Goal: Transaction & Acquisition: Purchase product/service

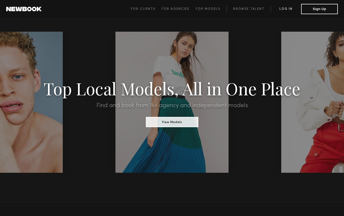
click at [284, 8] on link "Log in" at bounding box center [285, 9] width 30 height 6
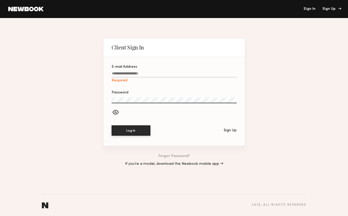
click at [327, 10] on div "Sign Up" at bounding box center [330, 9] width 17 height 4
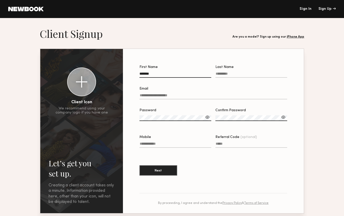
type input "******"
type input "*******"
type input "**********"
click at [181, 115] on label "Password" at bounding box center [175, 118] width 72 height 18
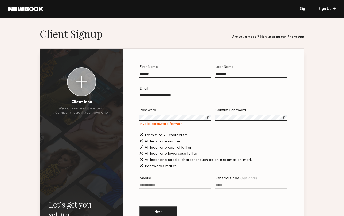
click at [206, 116] on div at bounding box center [207, 117] width 5 height 5
click at [169, 115] on label "Password Invalid password format" at bounding box center [175, 118] width 72 height 18
click at [282, 117] on div at bounding box center [282, 117] width 5 height 5
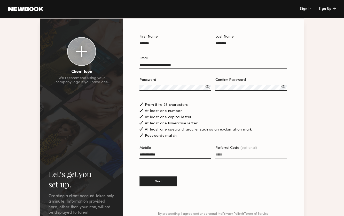
scroll to position [25, 0]
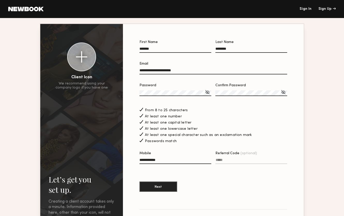
type input "**********"
click at [87, 60] on div at bounding box center [81, 56] width 11 height 11
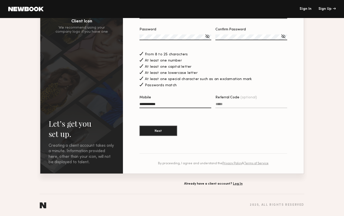
scroll to position [81, 0]
click at [160, 131] on button "Next" at bounding box center [158, 131] width 38 height 10
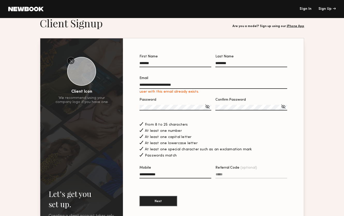
scroll to position [10, 0]
click at [191, 87] on input "**********" at bounding box center [213, 87] width 148 height 6
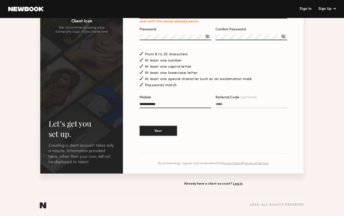
scroll to position [28, 0]
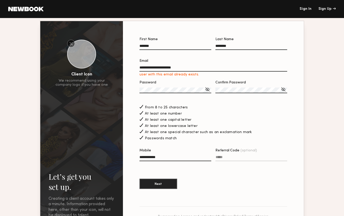
click at [210, 67] on input "**********" at bounding box center [213, 69] width 148 height 6
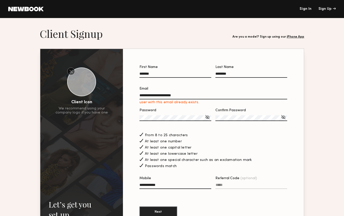
scroll to position [0, 0]
click at [307, 7] on header "Sign In Sign Up" at bounding box center [172, 9] width 344 height 18
drag, startPoint x: 197, startPoint y: 95, endPoint x: 124, endPoint y: 94, distance: 73.0
click at [124, 94] on section "**********" at bounding box center [213, 152] width 181 height 206
click at [306, 10] on link "Sign In" at bounding box center [305, 9] width 12 height 4
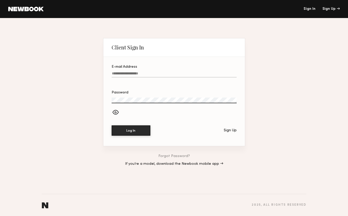
click at [148, 68] on div "E-mail Address" at bounding box center [173, 67] width 125 height 4
click at [148, 72] on input "E-mail Address" at bounding box center [173, 75] width 125 height 6
paste input "**********"
type input "**********"
click at [205, 115] on div at bounding box center [173, 113] width 125 height 9
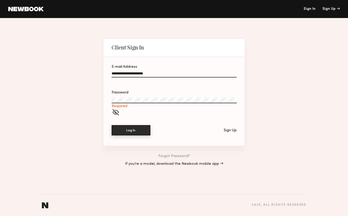
click at [143, 127] on button "Log In" at bounding box center [130, 130] width 39 height 10
click at [138, 97] on label "Password Required" at bounding box center [173, 100] width 125 height 18
click at [165, 76] on input "**********" at bounding box center [173, 75] width 125 height 6
drag, startPoint x: 165, startPoint y: 75, endPoint x: 106, endPoint y: 73, distance: 59.1
click at [106, 73] on section "**********" at bounding box center [173, 101] width 141 height 89
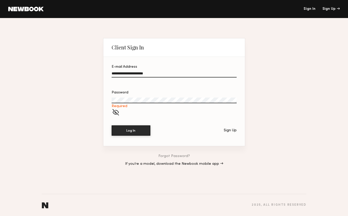
click at [167, 156] on link "Forgot Password?" at bounding box center [173, 157] width 31 height 4
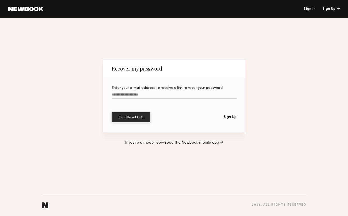
click at [141, 94] on input "Enter your e-mail address to receive a link to reset your password" at bounding box center [173, 96] width 125 height 6
paste input "**********"
type input "**********"
click at [128, 116] on button "Send Reset Link" at bounding box center [130, 117] width 39 height 10
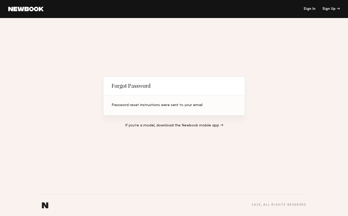
click at [26, 11] on header "Sign In Sign Up" at bounding box center [174, 9] width 348 height 18
click at [34, 7] on link at bounding box center [25, 9] width 35 height 5
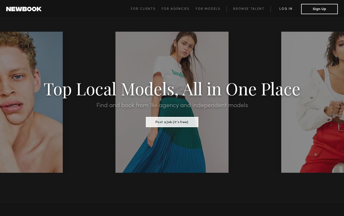
click at [290, 8] on link "Log in" at bounding box center [285, 9] width 30 height 6
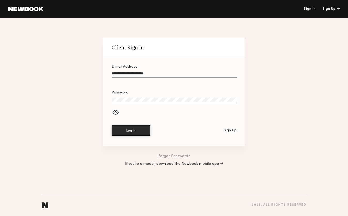
type input "**********"
click at [117, 113] on div at bounding box center [173, 113] width 125 height 9
click at [131, 130] on button "Log In" at bounding box center [130, 130] width 39 height 10
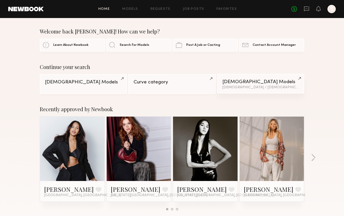
click at [252, 80] on div "Male Models" at bounding box center [260, 82] width 77 height 5
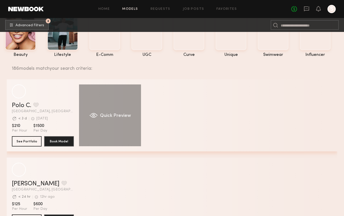
scroll to position [43, 0]
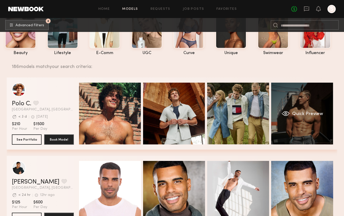
click at [304, 102] on div "Quick Preview" at bounding box center [302, 114] width 62 height 62
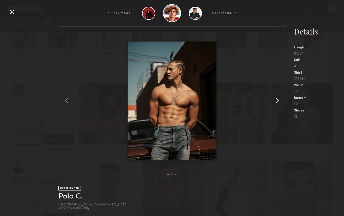
click at [273, 99] on common-icon at bounding box center [277, 101] width 8 height 8
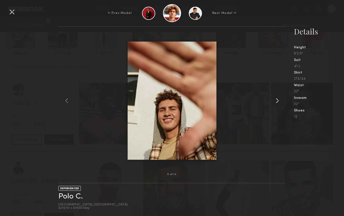
click at [273, 99] on common-icon at bounding box center [277, 101] width 8 height 8
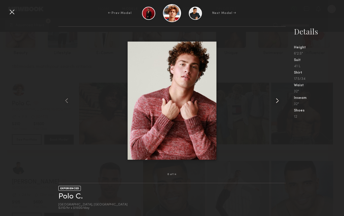
click at [273, 99] on common-icon at bounding box center [277, 101] width 8 height 8
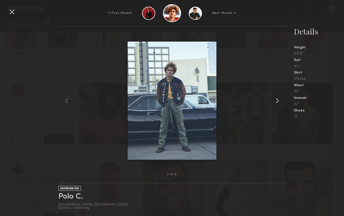
click at [273, 99] on common-icon at bounding box center [277, 101] width 8 height 8
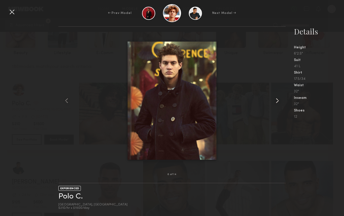
click at [273, 99] on common-icon at bounding box center [277, 101] width 8 height 8
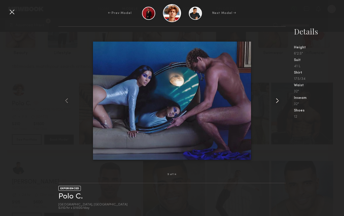
click at [273, 99] on common-icon at bounding box center [277, 101] width 8 height 8
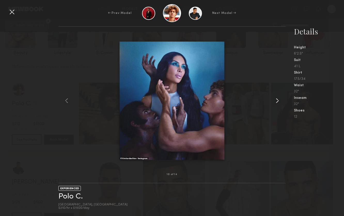
click at [273, 99] on common-icon at bounding box center [277, 101] width 8 height 8
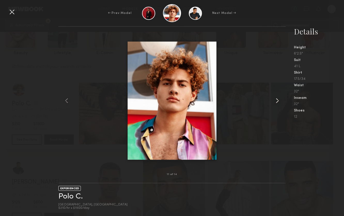
click at [273, 99] on common-icon at bounding box center [277, 101] width 8 height 8
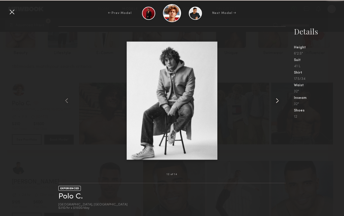
click at [273, 99] on common-icon at bounding box center [277, 101] width 8 height 8
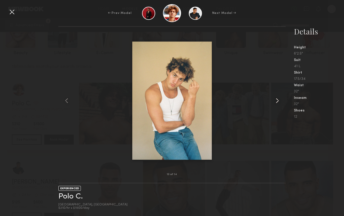
click at [273, 99] on common-icon at bounding box center [277, 101] width 8 height 8
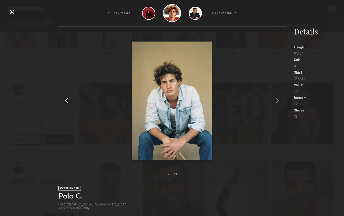
click at [67, 53] on div at bounding box center [62, 101] width 9 height 132
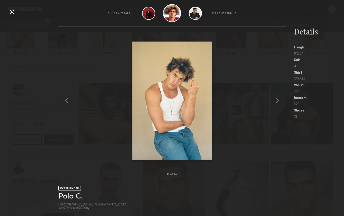
click at [13, 12] on div at bounding box center [12, 12] width 8 height 8
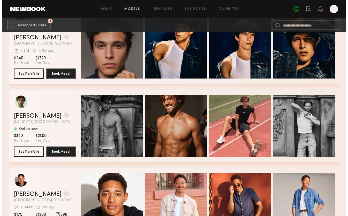
scroll to position [346, 0]
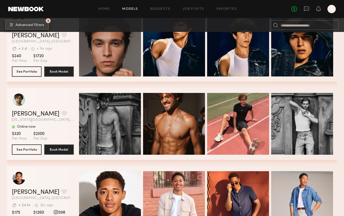
click at [37, 27] on button "2 Advanced Filters" at bounding box center [27, 25] width 44 height 10
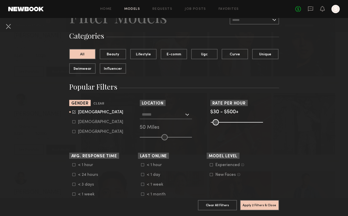
scroll to position [29, 0]
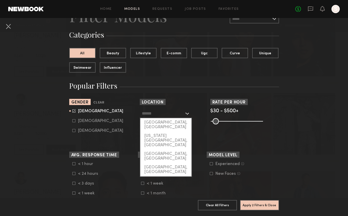
click at [175, 115] on input "text" at bounding box center [163, 113] width 42 height 9
click at [168, 123] on div "[GEOGRAPHIC_DATA], [GEOGRAPHIC_DATA]" at bounding box center [165, 124] width 51 height 13
type input "**********"
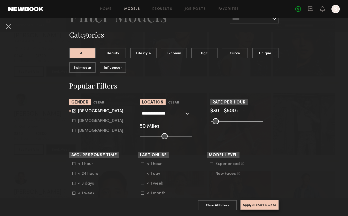
click at [253, 203] on button "Apply 3 Filters & Close" at bounding box center [259, 205] width 39 height 10
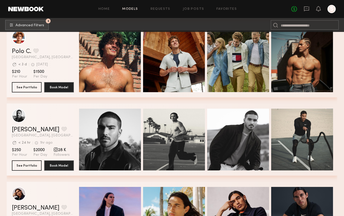
scroll to position [409, 0]
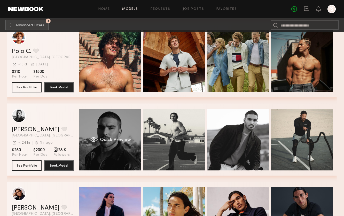
click at [123, 135] on div "Quick Preview" at bounding box center [110, 140] width 62 height 62
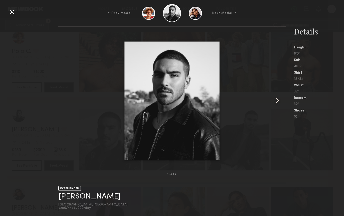
click at [281, 102] on common-icon at bounding box center [277, 101] width 8 height 8
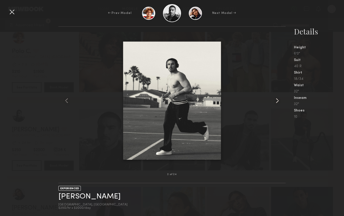
click at [281, 102] on common-icon at bounding box center [277, 101] width 8 height 8
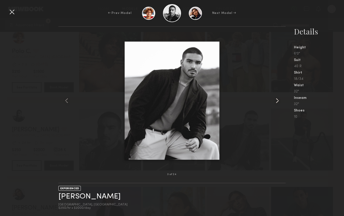
click at [281, 102] on common-icon at bounding box center [277, 101] width 8 height 8
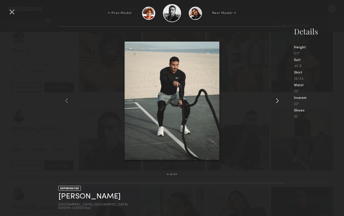
click at [281, 102] on common-icon at bounding box center [277, 101] width 8 height 8
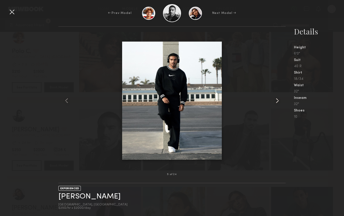
click at [281, 102] on common-icon at bounding box center [277, 101] width 8 height 8
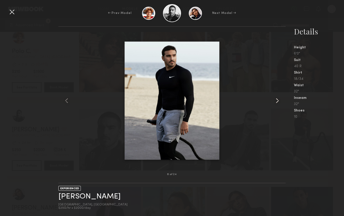
click at [281, 102] on common-icon at bounding box center [277, 101] width 8 height 8
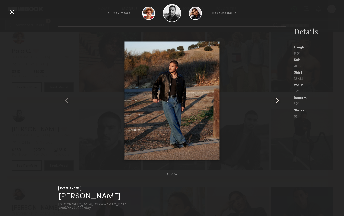
click at [281, 102] on common-icon at bounding box center [277, 101] width 8 height 8
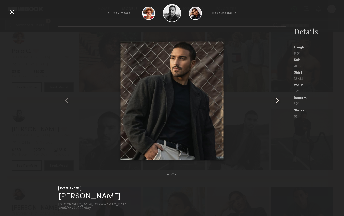
click at [281, 102] on common-icon at bounding box center [277, 101] width 8 height 8
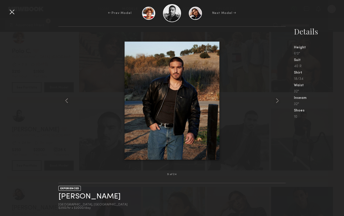
click at [272, 103] on div at bounding box center [171, 101] width 227 height 132
click at [277, 102] on common-icon at bounding box center [277, 101] width 8 height 8
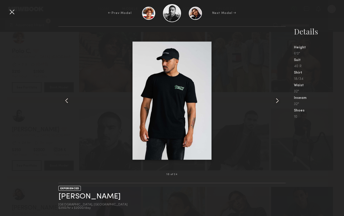
click at [277, 102] on common-icon at bounding box center [277, 101] width 8 height 8
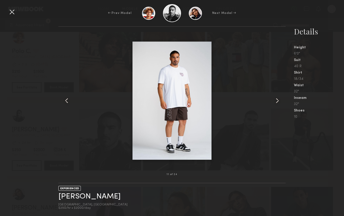
click at [277, 102] on common-icon at bounding box center [277, 101] width 8 height 8
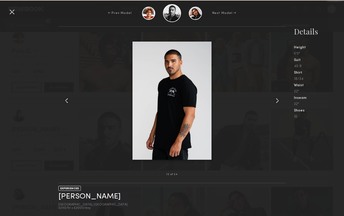
click at [277, 102] on common-icon at bounding box center [277, 101] width 8 height 8
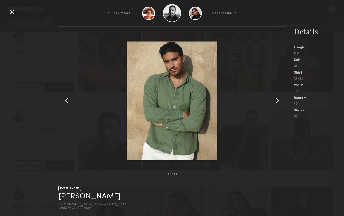
click at [75, 90] on div at bounding box center [171, 101] width 227 height 132
click at [66, 102] on common-icon at bounding box center [66, 101] width 8 height 8
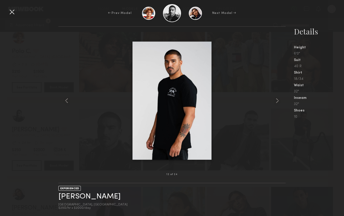
click at [94, 131] on div at bounding box center [171, 101] width 227 height 132
click at [67, 103] on common-icon at bounding box center [66, 101] width 8 height 8
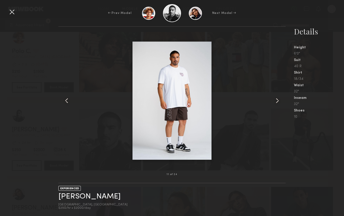
click at [67, 103] on common-icon at bounding box center [66, 101] width 8 height 8
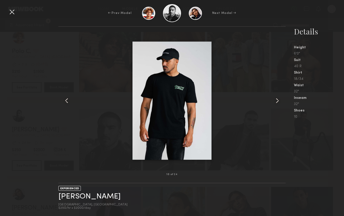
click at [67, 103] on common-icon at bounding box center [66, 101] width 8 height 8
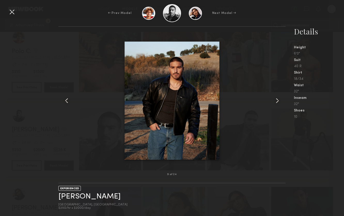
click at [67, 103] on common-icon at bounding box center [66, 101] width 8 height 8
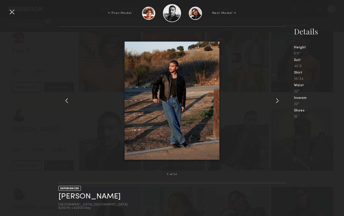
click at [67, 103] on common-icon at bounding box center [66, 101] width 8 height 8
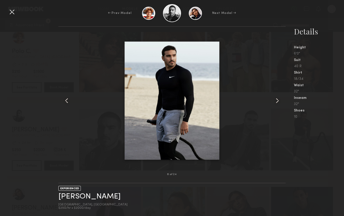
click at [67, 103] on common-icon at bounding box center [66, 101] width 8 height 8
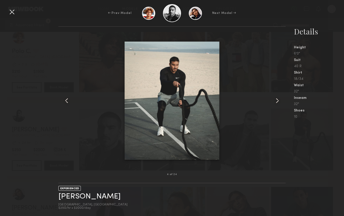
click at [67, 103] on common-icon at bounding box center [66, 101] width 8 height 8
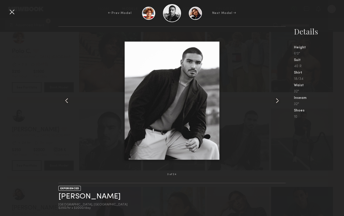
click at [67, 103] on common-icon at bounding box center [66, 101] width 8 height 8
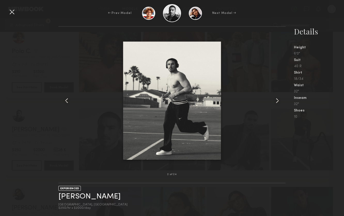
click at [67, 103] on common-icon at bounding box center [66, 101] width 8 height 8
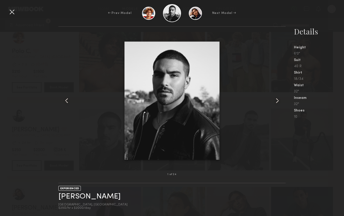
click at [65, 102] on common-icon at bounding box center [66, 101] width 8 height 8
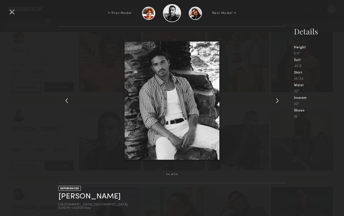
click at [12, 13] on div at bounding box center [12, 12] width 8 height 8
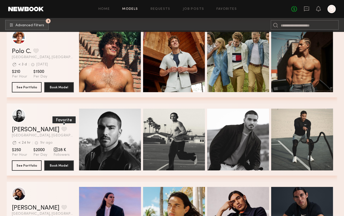
click at [61, 130] on button "grid" at bounding box center [63, 129] width 5 height 5
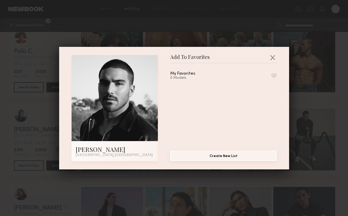
click at [219, 157] on button "Create New List" at bounding box center [223, 156] width 106 height 10
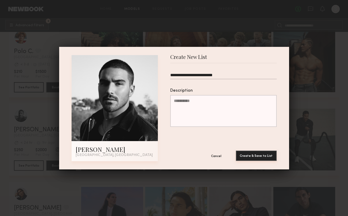
type input "**********"
click at [251, 157] on button "Create & Save to List" at bounding box center [256, 156] width 41 height 10
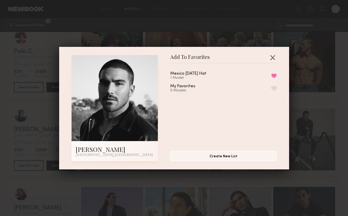
click at [270, 57] on button "button" at bounding box center [272, 57] width 8 height 8
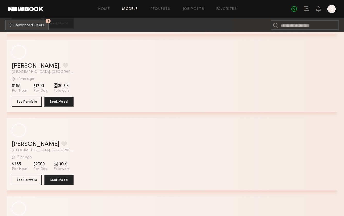
scroll to position [4081, 0]
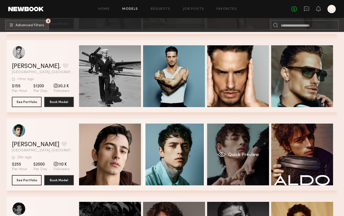
click at [247, 139] on div "Quick Preview" at bounding box center [238, 155] width 62 height 62
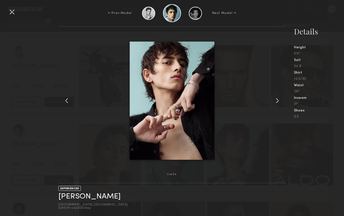
click at [277, 102] on common-icon at bounding box center [277, 101] width 8 height 8
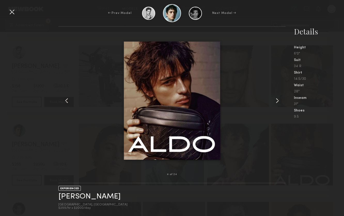
click at [277, 102] on common-icon at bounding box center [277, 101] width 8 height 8
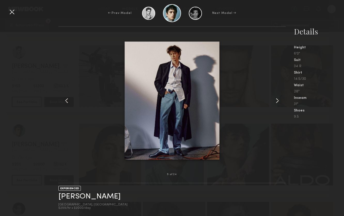
click at [277, 102] on common-icon at bounding box center [277, 101] width 8 height 8
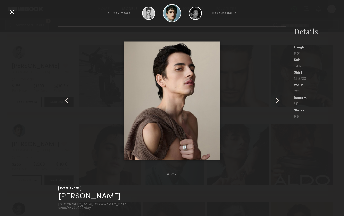
click at [277, 102] on common-icon at bounding box center [277, 101] width 8 height 8
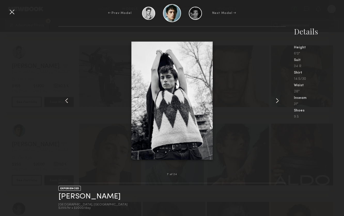
click at [277, 102] on common-icon at bounding box center [277, 101] width 8 height 8
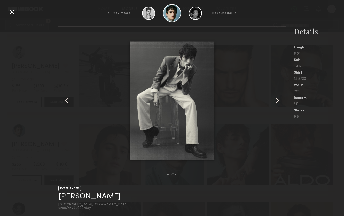
click at [277, 102] on common-icon at bounding box center [277, 101] width 8 height 8
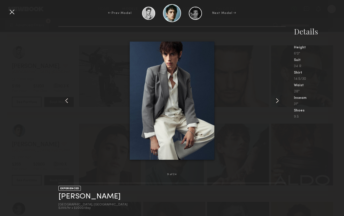
click at [277, 102] on common-icon at bounding box center [277, 101] width 8 height 8
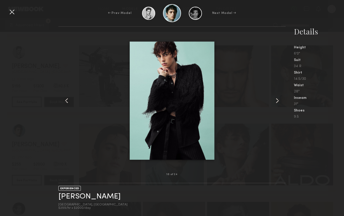
click at [277, 102] on common-icon at bounding box center [277, 101] width 8 height 8
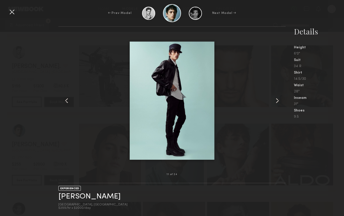
click at [277, 102] on common-icon at bounding box center [277, 101] width 8 height 8
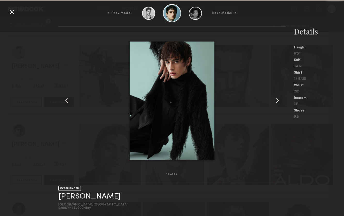
click at [277, 102] on common-icon at bounding box center [277, 101] width 8 height 8
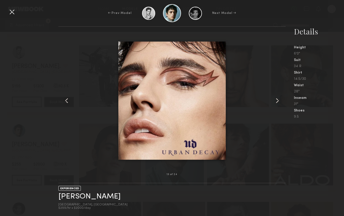
click at [277, 102] on common-icon at bounding box center [277, 101] width 8 height 8
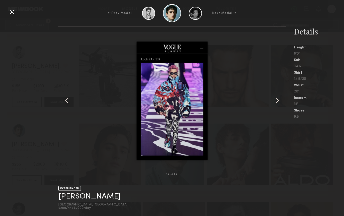
click at [277, 102] on common-icon at bounding box center [277, 101] width 8 height 8
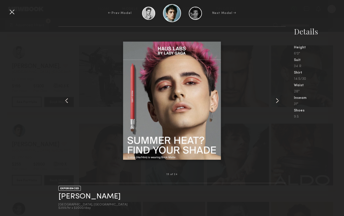
click at [277, 102] on common-icon at bounding box center [277, 101] width 8 height 8
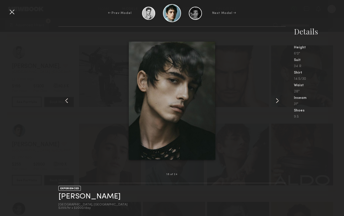
click at [277, 102] on common-icon at bounding box center [277, 101] width 8 height 8
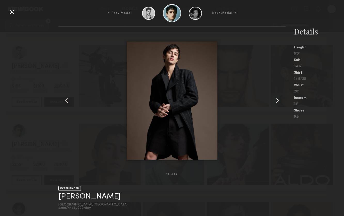
click at [277, 102] on common-icon at bounding box center [277, 101] width 8 height 8
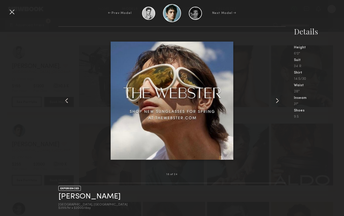
click at [277, 102] on common-icon at bounding box center [277, 101] width 8 height 8
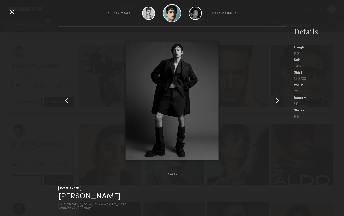
click at [277, 102] on common-icon at bounding box center [277, 101] width 8 height 8
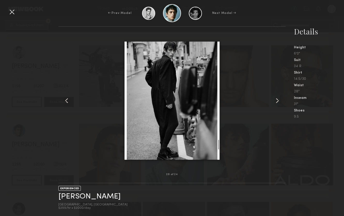
click at [277, 102] on common-icon at bounding box center [277, 101] width 8 height 8
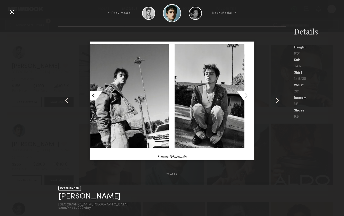
click at [277, 102] on common-icon at bounding box center [277, 101] width 8 height 8
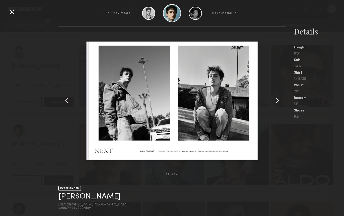
click at [277, 102] on common-icon at bounding box center [277, 101] width 8 height 8
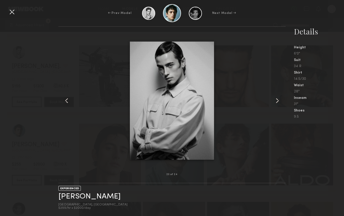
click at [277, 102] on common-icon at bounding box center [277, 101] width 8 height 8
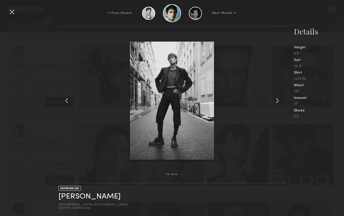
click at [277, 102] on common-icon at bounding box center [277, 101] width 8 height 8
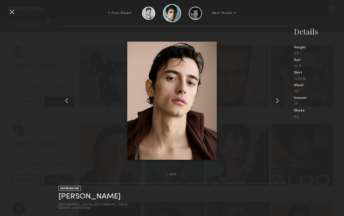
click at [277, 102] on common-icon at bounding box center [277, 101] width 8 height 8
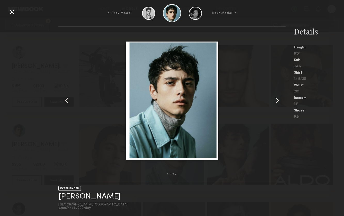
click at [277, 102] on common-icon at bounding box center [277, 101] width 8 height 8
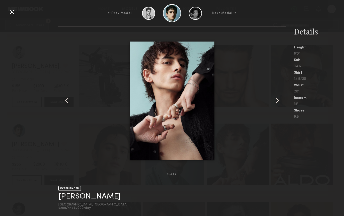
click at [277, 102] on common-icon at bounding box center [277, 101] width 8 height 8
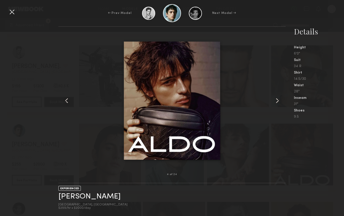
click at [277, 102] on common-icon at bounding box center [277, 101] width 8 height 8
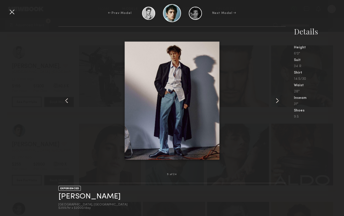
click at [277, 102] on common-icon at bounding box center [277, 101] width 8 height 8
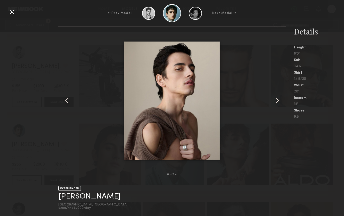
click at [14, 12] on div at bounding box center [12, 12] width 8 height 8
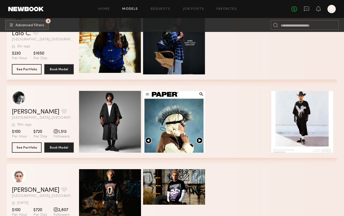
scroll to position [5212, 0]
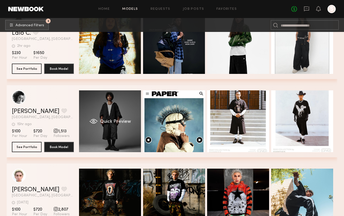
click at [117, 97] on div "Quick Preview" at bounding box center [110, 122] width 62 height 62
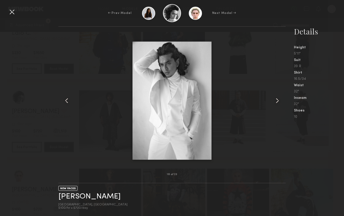
click at [15, 13] on div at bounding box center [12, 12] width 8 height 8
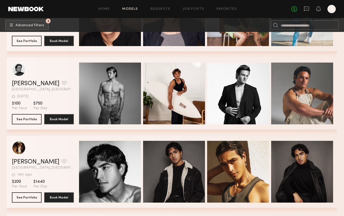
scroll to position [5514, 0]
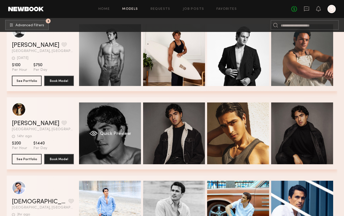
click at [123, 124] on div "Quick Preview" at bounding box center [110, 134] width 62 height 62
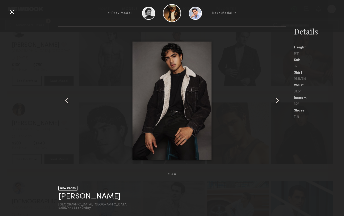
click at [14, 15] on div at bounding box center [12, 12] width 8 height 8
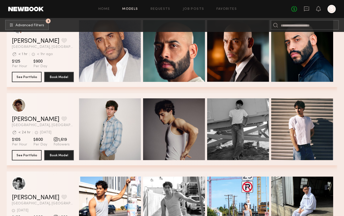
scroll to position [5995, 0]
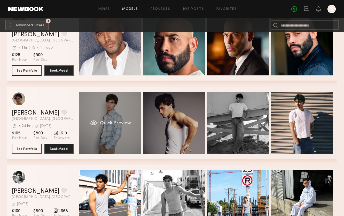
click at [119, 107] on div "Quick Preview" at bounding box center [110, 123] width 62 height 62
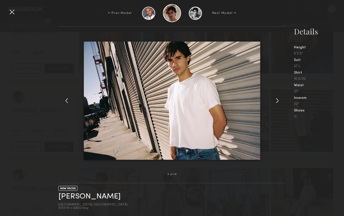
scroll to position [5972, 0]
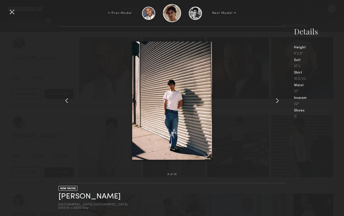
click at [12, 11] on div at bounding box center [12, 12] width 8 height 8
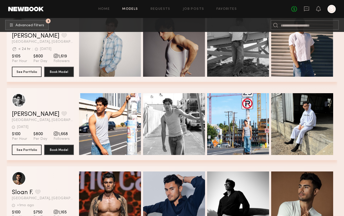
scroll to position [6072, 0]
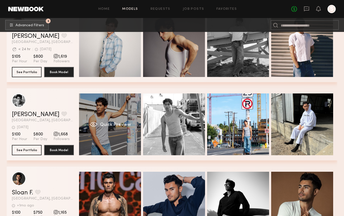
click at [122, 115] on div "Quick Preview" at bounding box center [110, 125] width 62 height 62
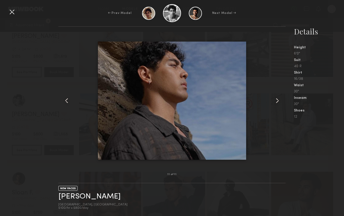
click at [14, 13] on div at bounding box center [12, 12] width 8 height 8
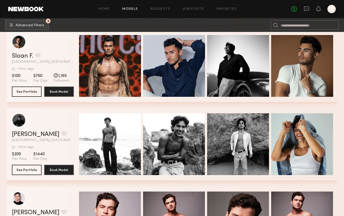
scroll to position [6208, 0]
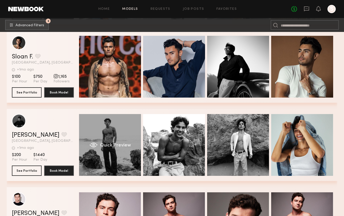
click at [113, 131] on div "Quick Preview" at bounding box center [110, 145] width 62 height 62
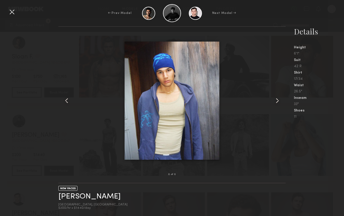
click at [60, 73] on div at bounding box center [62, 101] width 9 height 132
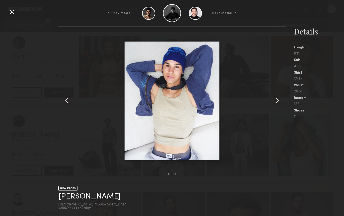
click at [12, 10] on div at bounding box center [12, 12] width 8 height 8
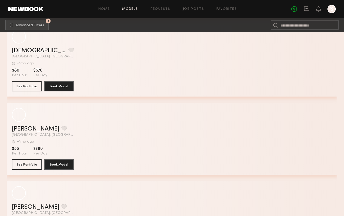
scroll to position [7547, 0]
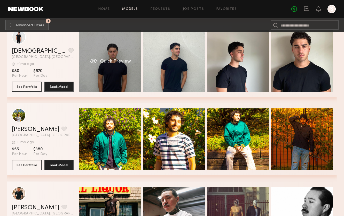
click at [106, 47] on div "Quick Preview" at bounding box center [110, 61] width 62 height 62
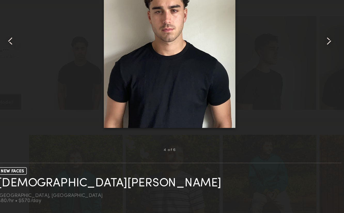
scroll to position [7465, 0]
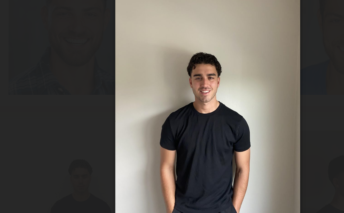
click at [58, 35] on div at bounding box center [171, 99] width 227 height 128
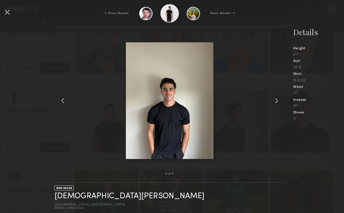
click at [81, 75] on div at bounding box center [171, 99] width 227 height 128
click at [8, 13] on div at bounding box center [12, 12] width 8 height 8
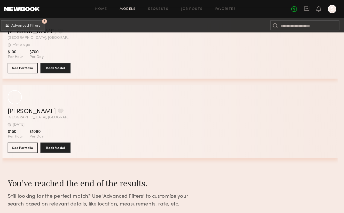
scroll to position [9678, 0]
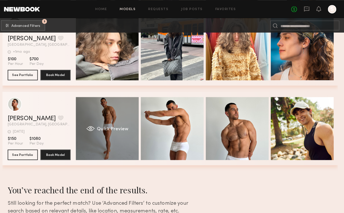
click at [85, 109] on div "Quick Preview" at bounding box center [110, 126] width 62 height 62
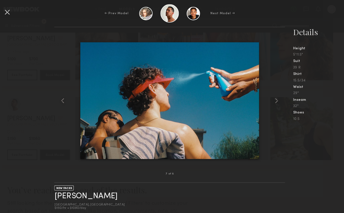
click at [8, 11] on div at bounding box center [12, 12] width 8 height 8
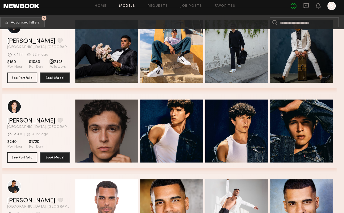
scroll to position [231, 0]
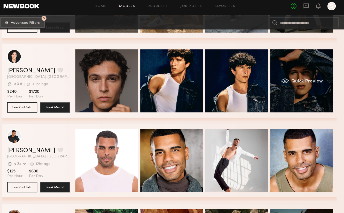
click at [291, 66] on div "Quick Preview" at bounding box center [302, 83] width 62 height 62
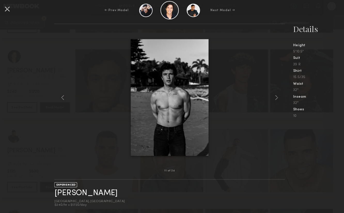
scroll to position [198, 0]
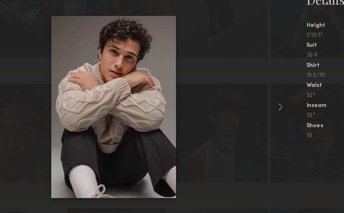
click at [117, 37] on div at bounding box center [171, 99] width 227 height 128
click at [58, 35] on div at bounding box center [171, 99] width 227 height 128
click at [58, 42] on div at bounding box center [171, 99] width 227 height 128
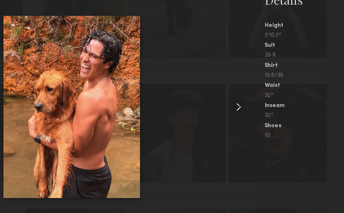
click at [129, 42] on img at bounding box center [172, 99] width 86 height 115
click at [96, 46] on div at bounding box center [171, 99] width 227 height 128
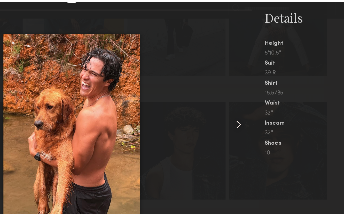
scroll to position [190, 0]
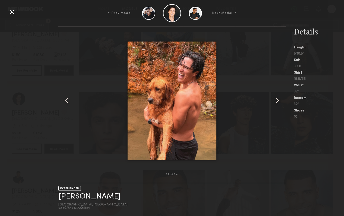
click at [12, 13] on div at bounding box center [12, 12] width 8 height 8
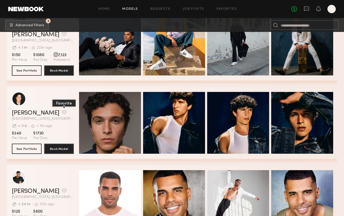
click at [61, 113] on button "grid" at bounding box center [63, 112] width 5 height 5
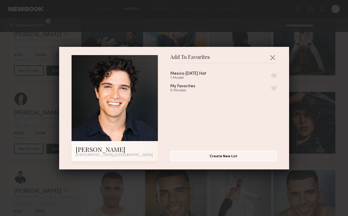
click at [271, 77] on button "button" at bounding box center [273, 76] width 5 height 5
click at [270, 56] on button "button" at bounding box center [272, 57] width 8 height 8
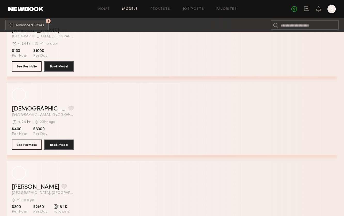
scroll to position [2077, 0]
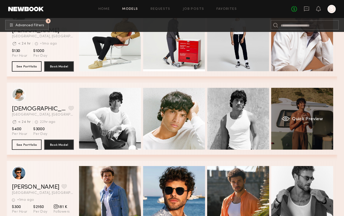
click at [308, 124] on div "Quick Preview" at bounding box center [302, 119] width 62 height 62
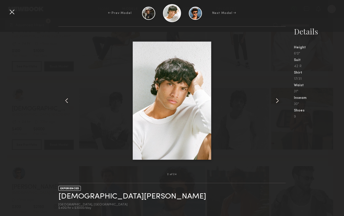
click at [288, 9] on div "← Prev Model Next Model →" at bounding box center [172, 13] width 344 height 18
click at [11, 13] on div at bounding box center [12, 12] width 8 height 8
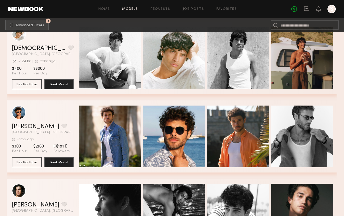
scroll to position [2232, 0]
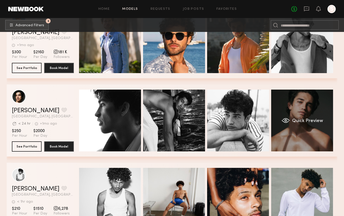
click at [293, 108] on div "Quick Preview" at bounding box center [302, 121] width 62 height 62
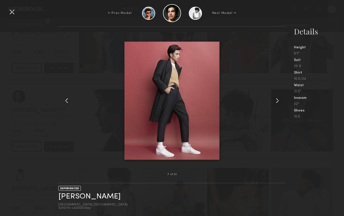
scroll to position [2222, 0]
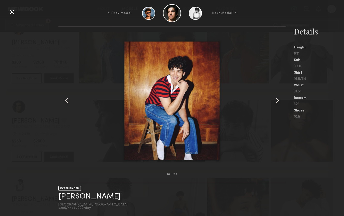
click at [12, 9] on div at bounding box center [12, 12] width 8 height 8
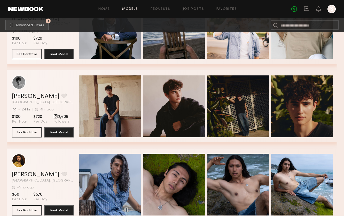
scroll to position [4443, 0]
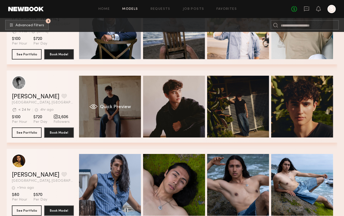
click at [118, 94] on div "Quick Preview" at bounding box center [110, 107] width 62 height 62
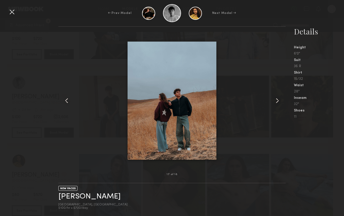
click at [13, 10] on div at bounding box center [12, 12] width 8 height 8
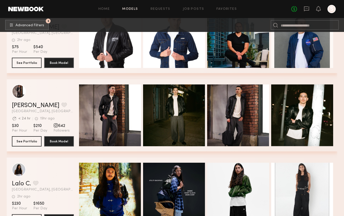
scroll to position [5096, 0]
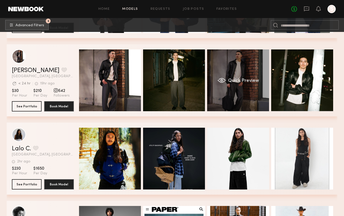
click at [224, 71] on div "Quick Preview" at bounding box center [238, 81] width 62 height 62
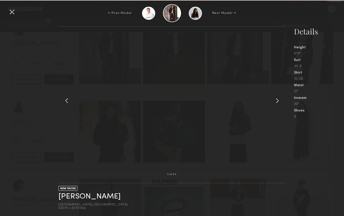
scroll to position [5124, 0]
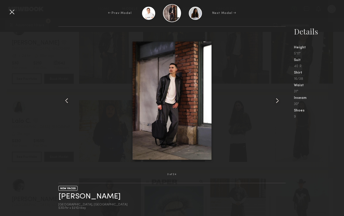
click at [13, 15] on div at bounding box center [12, 12] width 8 height 8
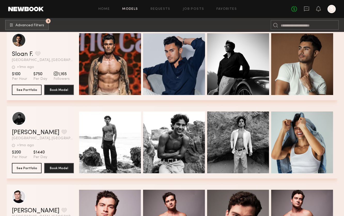
scroll to position [6243, 0]
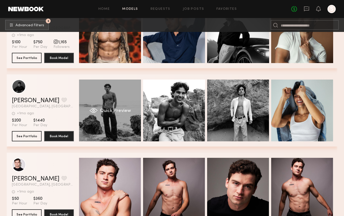
click at [118, 98] on div "Quick Preview" at bounding box center [110, 111] width 62 height 62
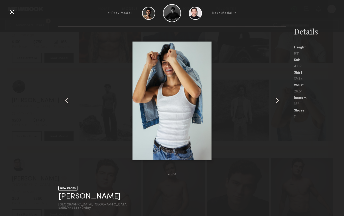
click at [11, 15] on div at bounding box center [12, 12] width 8 height 8
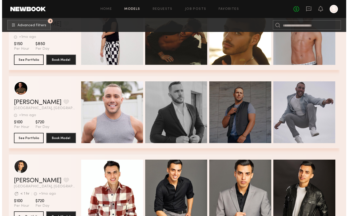
scroll to position [7975, 0]
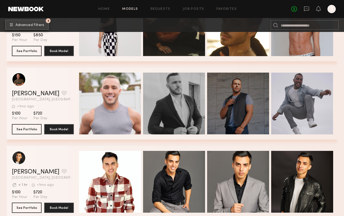
click at [38, 25] on span "Advanced Filters" at bounding box center [29, 25] width 29 height 4
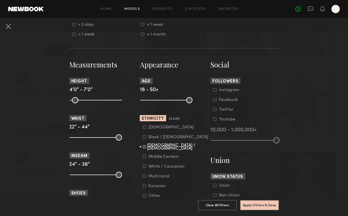
scroll to position [189, 0]
drag, startPoint x: 188, startPoint y: 100, endPoint x: 164, endPoint y: 99, distance: 24.0
click at [164, 99] on input "range" at bounding box center [166, 100] width 52 height 6
click at [143, 176] on icon at bounding box center [144, 176] width 3 height 3
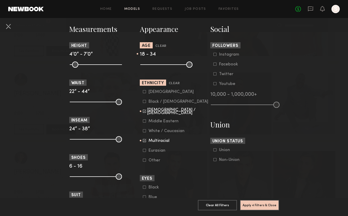
scroll to position [199, 0]
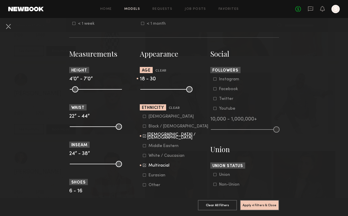
drag, startPoint x: 165, startPoint y: 90, endPoint x: 159, endPoint y: 90, distance: 5.9
type input "**"
click at [159, 90] on input "range" at bounding box center [166, 89] width 52 height 6
click at [252, 201] on button "Apply 4 Filters & Close" at bounding box center [259, 205] width 39 height 10
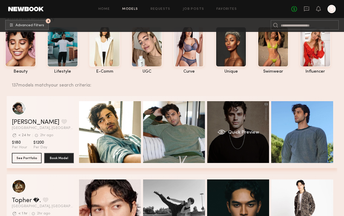
scroll to position [32, 0]
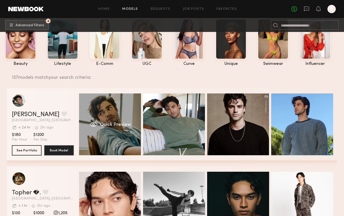
click at [122, 114] on div "Quick Preview" at bounding box center [110, 125] width 62 height 62
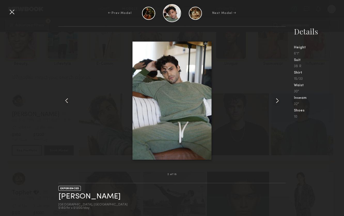
click at [13, 13] on div at bounding box center [12, 12] width 8 height 8
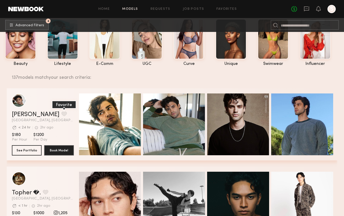
click at [61, 114] on button "grid" at bounding box center [63, 114] width 5 height 5
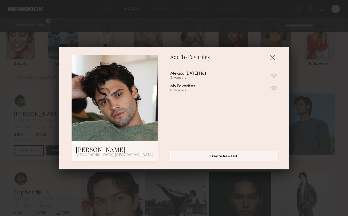
click at [270, 73] on div "Mexico Independence Day Hat 2 Models" at bounding box center [223, 76] width 106 height 9
click at [271, 76] on button "button" at bounding box center [273, 76] width 5 height 5
click at [270, 59] on button "button" at bounding box center [272, 57] width 8 height 8
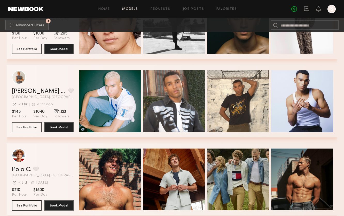
scroll to position [196, 0]
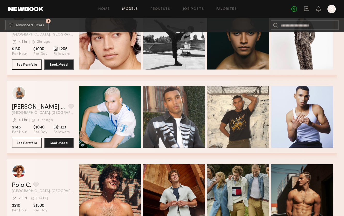
click at [52, 95] on div "grid" at bounding box center [43, 93] width 62 height 14
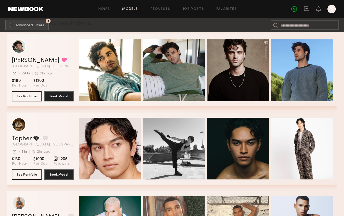
scroll to position [81, 0]
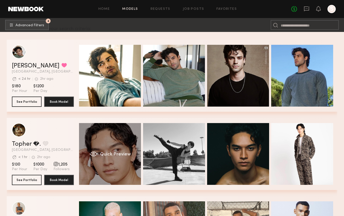
click at [113, 138] on div "Quick Preview" at bounding box center [110, 154] width 62 height 62
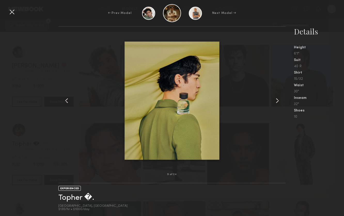
click at [39, 83] on div "9 of 24 EXPERIENCED Topher �. Los Angeles, CA $130/hr • $1000/day Details Heigh…" at bounding box center [172, 121] width 344 height 190
click at [9, 10] on div at bounding box center [12, 12] width 8 height 8
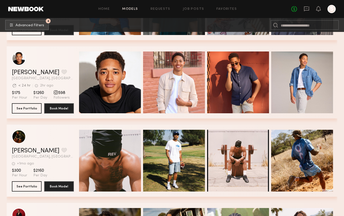
scroll to position [874, 0]
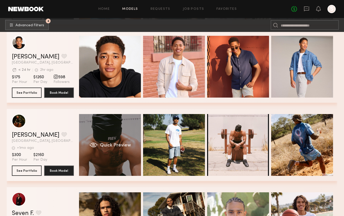
click at [110, 125] on div "Quick Preview" at bounding box center [110, 145] width 62 height 62
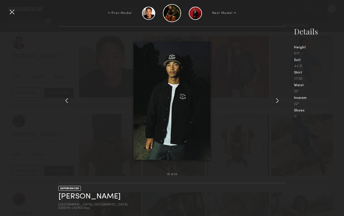
click at [12, 12] on div at bounding box center [12, 12] width 8 height 8
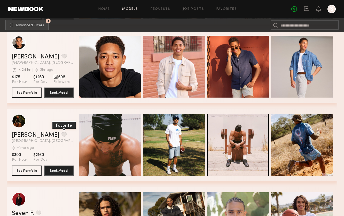
click at [61, 134] on button "grid" at bounding box center [63, 134] width 5 height 5
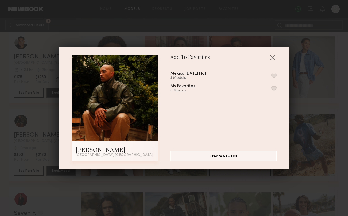
click at [271, 77] on button "button" at bounding box center [273, 76] width 5 height 5
click at [272, 59] on button "button" at bounding box center [272, 57] width 8 height 8
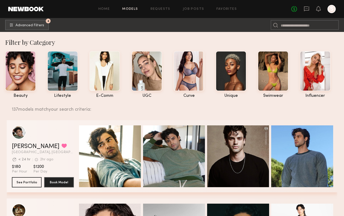
scroll to position [0, 0]
click at [221, 10] on link "Favorites" at bounding box center [226, 8] width 20 height 3
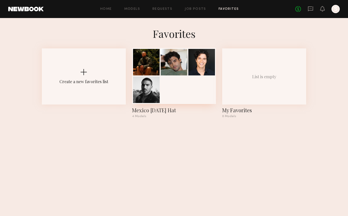
click at [209, 68] on div at bounding box center [201, 62] width 27 height 27
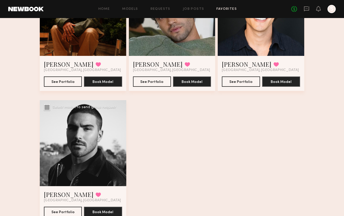
scroll to position [89, 0]
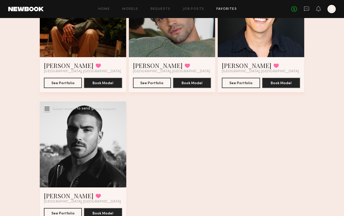
click at [81, 139] on div at bounding box center [83, 145] width 86 height 86
click at [86, 129] on div at bounding box center [83, 145] width 86 height 86
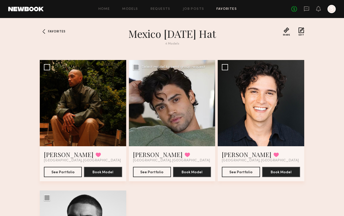
scroll to position [0, 0]
click at [185, 127] on div at bounding box center [172, 103] width 86 height 86
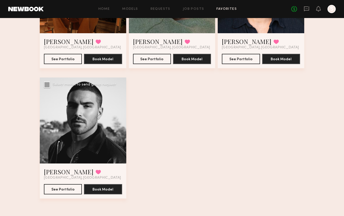
scroll to position [113, 0]
click at [66, 185] on button "See Portfolio" at bounding box center [63, 189] width 38 height 10
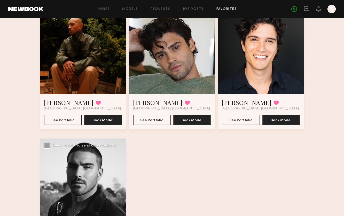
scroll to position [11, 0]
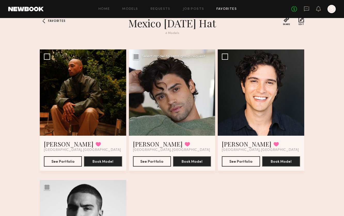
click at [184, 82] on div at bounding box center [172, 93] width 86 height 86
click at [195, 79] on div at bounding box center [172, 93] width 86 height 86
click at [147, 166] on button "See Portfolio" at bounding box center [152, 161] width 38 height 10
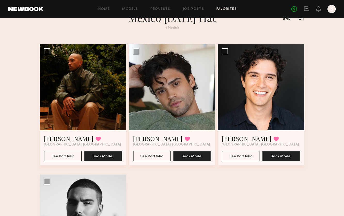
scroll to position [5, 0]
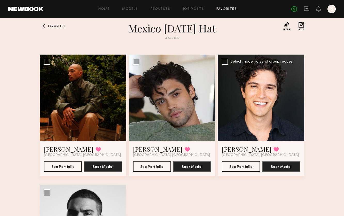
click at [278, 88] on div at bounding box center [261, 98] width 86 height 86
click at [257, 125] on div at bounding box center [261, 98] width 86 height 86
click at [243, 168] on button "See Portfolio" at bounding box center [241, 167] width 38 height 10
click at [98, 98] on div at bounding box center [83, 98] width 86 height 86
click at [54, 164] on button "See Portfolio" at bounding box center [63, 167] width 38 height 10
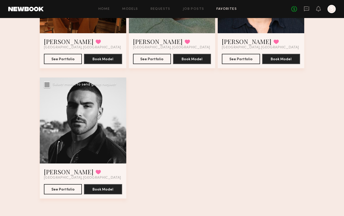
scroll to position [113, 0]
click at [65, 187] on button "See Portfolio" at bounding box center [63, 189] width 38 height 10
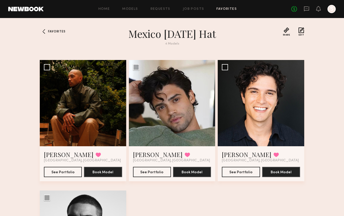
scroll to position [0, 0]
click at [52, 32] on span "Favorites" at bounding box center [56, 31] width 17 height 3
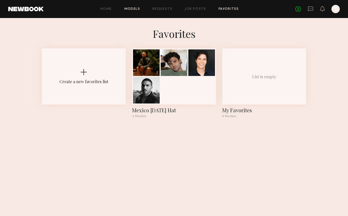
click at [139, 8] on link "Models" at bounding box center [132, 8] width 16 height 3
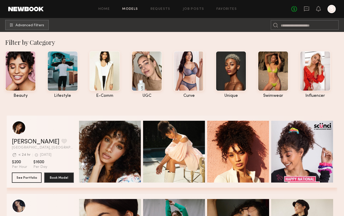
click at [30, 22] on button "Advanced Filters" at bounding box center [27, 25] width 44 height 10
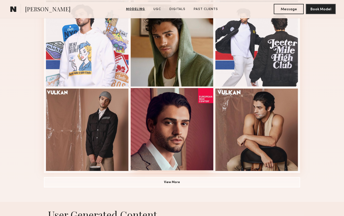
scroll to position [317, 0]
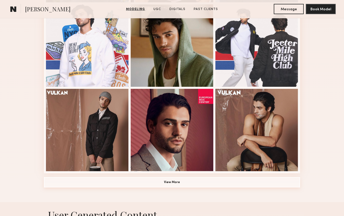
click at [157, 185] on button "View More" at bounding box center [172, 183] width 256 height 10
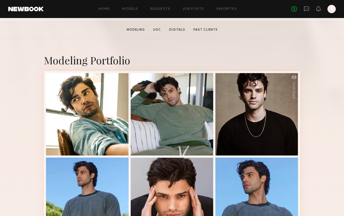
scroll to position [85, 0]
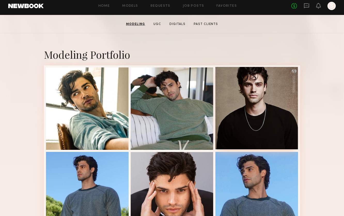
click at [238, 102] on div at bounding box center [256, 108] width 83 height 83
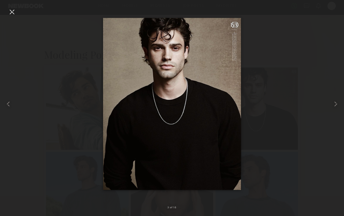
click at [284, 46] on div at bounding box center [172, 104] width 344 height 192
click at [12, 10] on div at bounding box center [12, 12] width 8 height 8
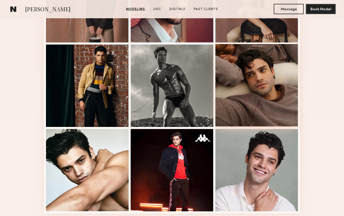
scroll to position [447, 0]
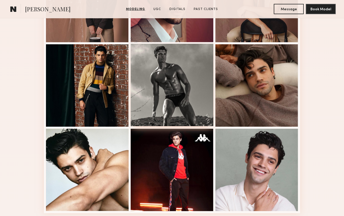
click at [177, 81] on div at bounding box center [172, 85] width 83 height 83
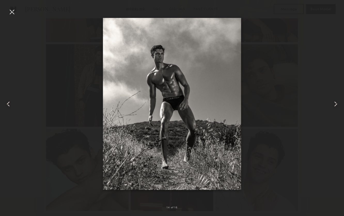
click at [10, 10] on div at bounding box center [12, 12] width 8 height 8
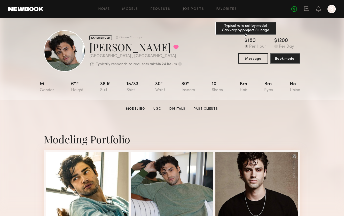
scroll to position [0, 0]
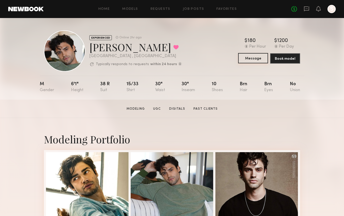
click at [252, 60] on button "Message" at bounding box center [253, 58] width 30 height 10
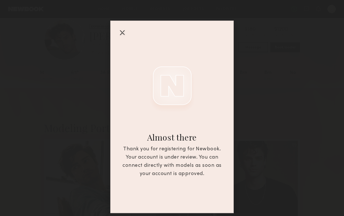
scroll to position [14, 0]
click at [123, 32] on div at bounding box center [122, 32] width 8 height 8
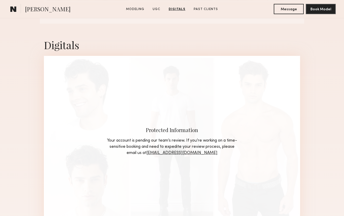
scroll to position [797, 0]
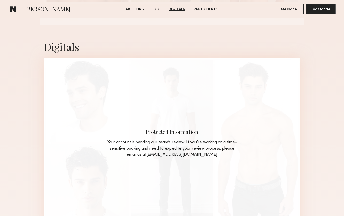
click at [189, 157] on link "[EMAIL_ADDRESS][DOMAIN_NAME]" at bounding box center [181, 155] width 71 height 4
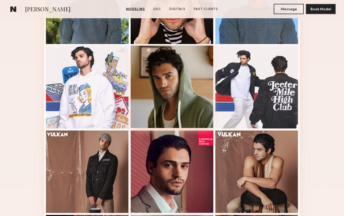
scroll to position [316, 0]
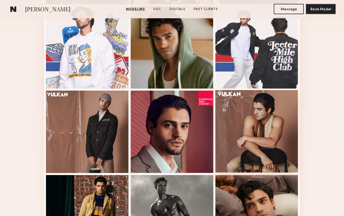
click at [249, 131] on div at bounding box center [256, 131] width 83 height 83
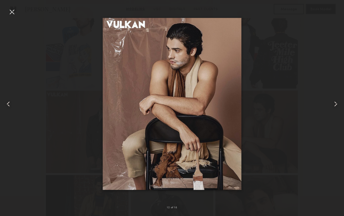
click at [290, 114] on div at bounding box center [172, 104] width 344 height 192
click at [317, 45] on div at bounding box center [172, 104] width 344 height 192
click at [13, 13] on div at bounding box center [12, 12] width 8 height 8
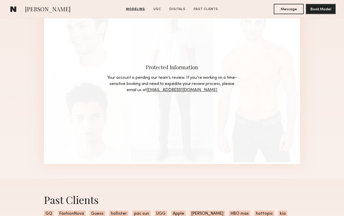
scroll to position [848, 0]
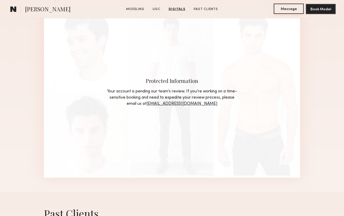
click at [286, 7] on button "Message" at bounding box center [289, 9] width 30 height 10
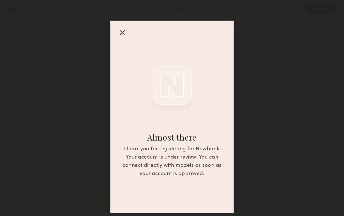
click at [121, 29] on div at bounding box center [122, 32] width 8 height 8
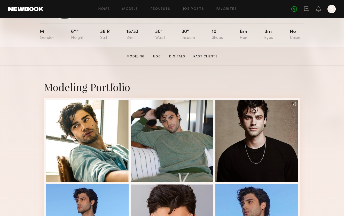
scroll to position [55, 0]
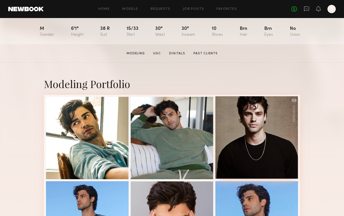
click at [271, 125] on div at bounding box center [256, 138] width 83 height 83
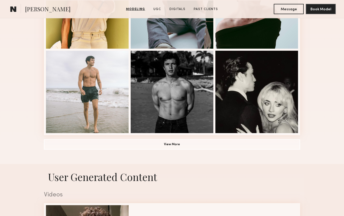
scroll to position [355, 0]
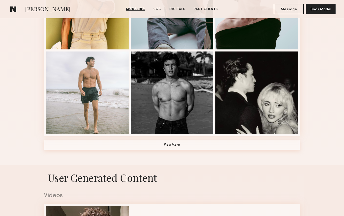
click at [213, 147] on button "View More" at bounding box center [172, 145] width 256 height 10
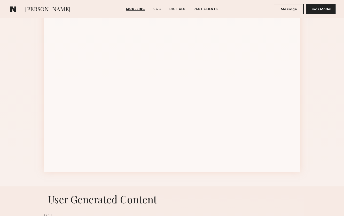
scroll to position [515, 0]
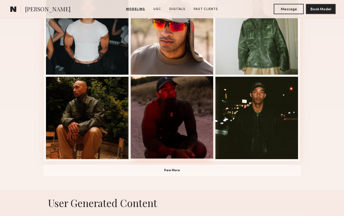
scroll to position [330, 0]
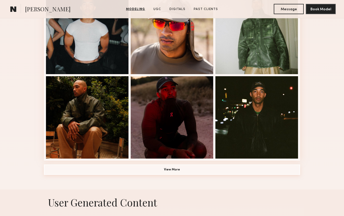
click at [190, 174] on button "View More" at bounding box center [172, 170] width 256 height 10
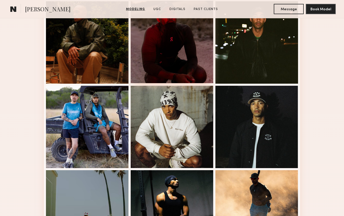
scroll to position [407, 0]
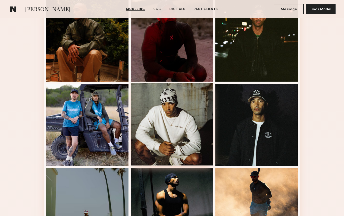
click at [183, 104] on div at bounding box center [172, 124] width 83 height 83
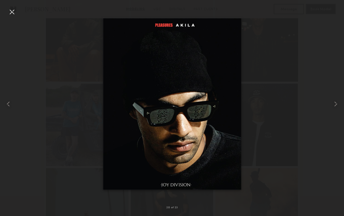
click at [261, 65] on div at bounding box center [172, 104] width 344 height 192
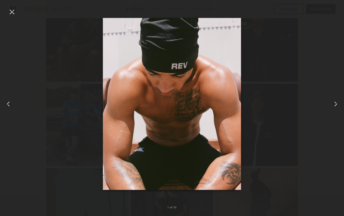
click at [322, 56] on div at bounding box center [172, 104] width 344 height 192
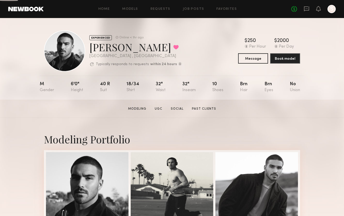
scroll to position [72, 0]
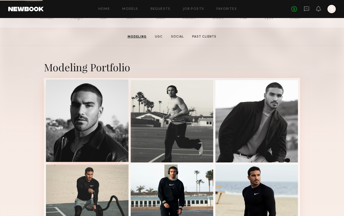
click at [106, 105] on div at bounding box center [87, 121] width 83 height 83
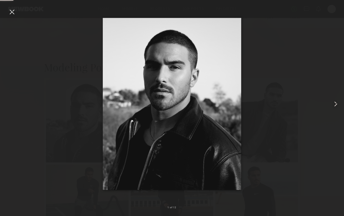
click at [334, 102] on common-icon at bounding box center [335, 104] width 8 height 8
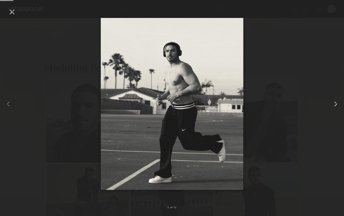
click at [334, 102] on common-icon at bounding box center [335, 104] width 8 height 8
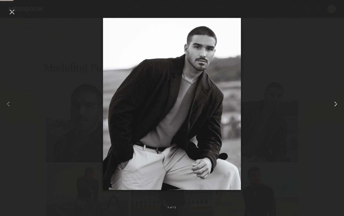
click at [334, 102] on common-icon at bounding box center [335, 104] width 8 height 8
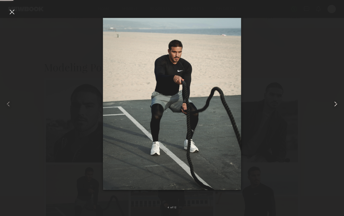
click at [334, 102] on common-icon at bounding box center [335, 104] width 8 height 8
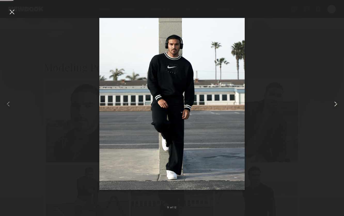
click at [334, 102] on common-icon at bounding box center [335, 104] width 8 height 8
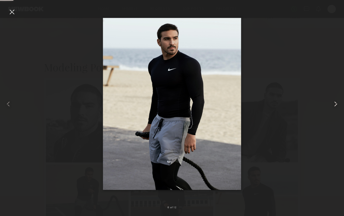
click at [334, 102] on common-icon at bounding box center [335, 104] width 8 height 8
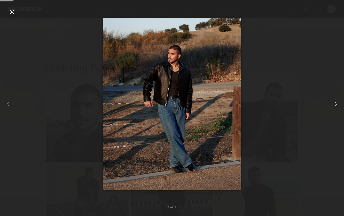
click at [334, 102] on common-icon at bounding box center [335, 104] width 8 height 8
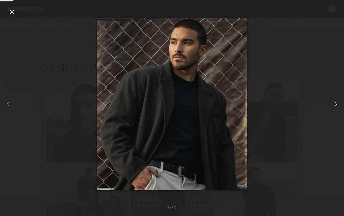
click at [334, 102] on common-icon at bounding box center [335, 104] width 8 height 8
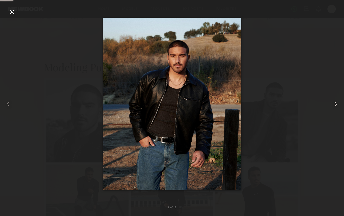
click at [334, 102] on common-icon at bounding box center [335, 104] width 8 height 8
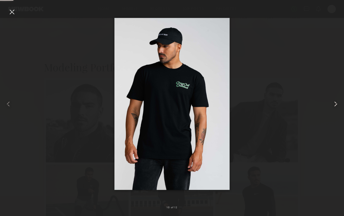
click at [334, 102] on common-icon at bounding box center [335, 104] width 8 height 8
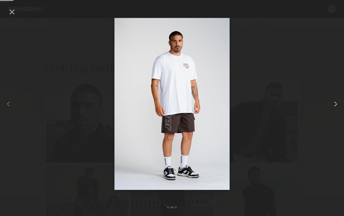
click at [334, 102] on common-icon at bounding box center [335, 104] width 8 height 8
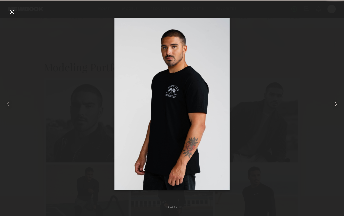
click at [334, 102] on common-icon at bounding box center [335, 104] width 8 height 8
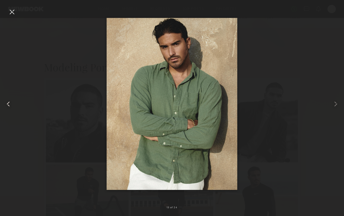
click at [7, 101] on common-icon at bounding box center [8, 104] width 8 height 8
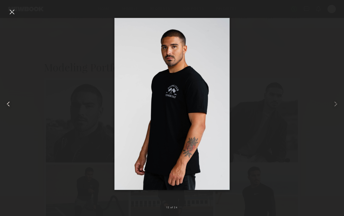
click at [7, 101] on common-icon at bounding box center [8, 104] width 8 height 8
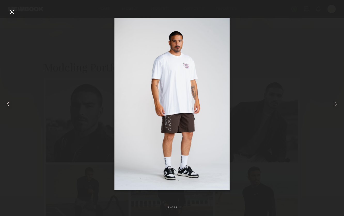
click at [7, 101] on common-icon at bounding box center [8, 104] width 8 height 8
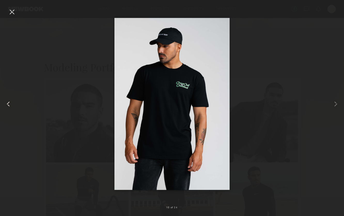
click at [7, 101] on common-icon at bounding box center [8, 104] width 8 height 8
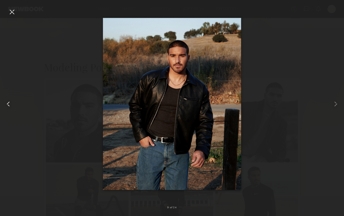
click at [7, 101] on common-icon at bounding box center [8, 104] width 8 height 8
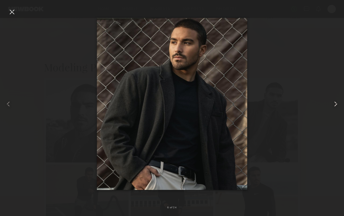
click at [334, 103] on common-icon at bounding box center [335, 104] width 8 height 8
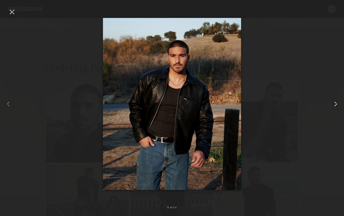
click at [334, 103] on common-icon at bounding box center [335, 104] width 8 height 8
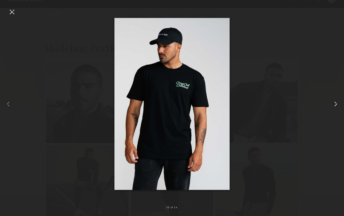
scroll to position [97, 0]
click at [334, 104] on common-icon at bounding box center [335, 104] width 8 height 8
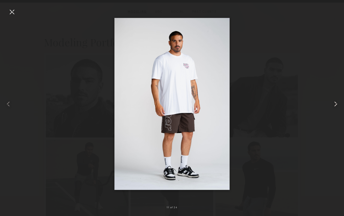
click at [334, 104] on common-icon at bounding box center [335, 104] width 8 height 8
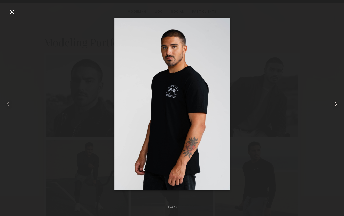
click at [334, 104] on common-icon at bounding box center [335, 104] width 8 height 8
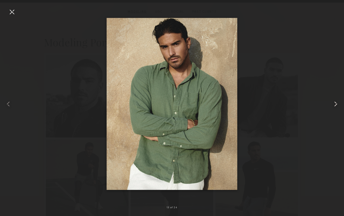
click at [334, 104] on common-icon at bounding box center [335, 104] width 8 height 8
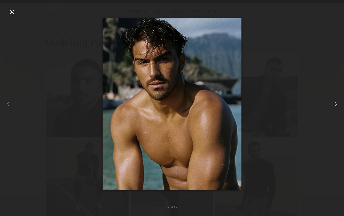
click at [334, 104] on common-icon at bounding box center [335, 104] width 8 height 8
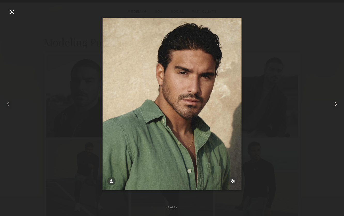
click at [334, 104] on common-icon at bounding box center [335, 104] width 8 height 8
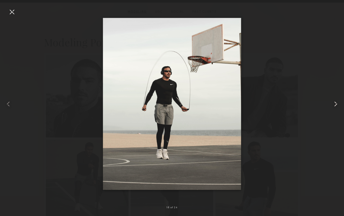
click at [334, 104] on common-icon at bounding box center [335, 104] width 8 height 8
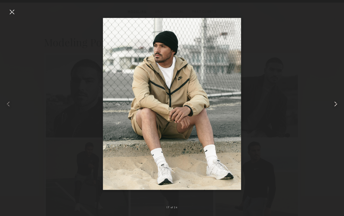
click at [334, 104] on common-icon at bounding box center [335, 104] width 8 height 8
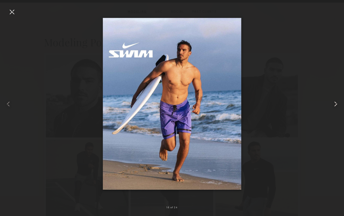
click at [334, 104] on common-icon at bounding box center [335, 104] width 8 height 8
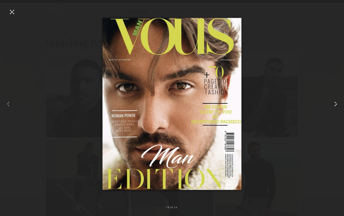
click at [334, 104] on common-icon at bounding box center [335, 104] width 8 height 8
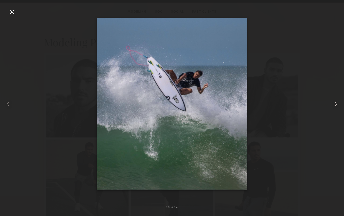
click at [334, 104] on common-icon at bounding box center [335, 104] width 8 height 8
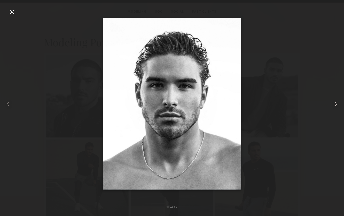
click at [334, 104] on common-icon at bounding box center [335, 104] width 8 height 8
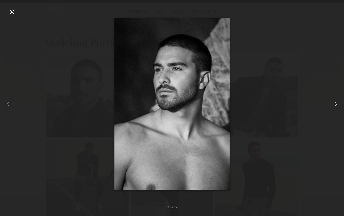
click at [334, 104] on common-icon at bounding box center [335, 104] width 8 height 8
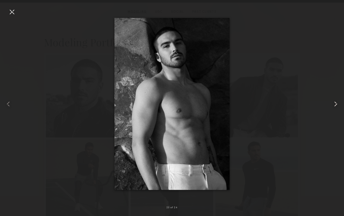
click at [334, 104] on common-icon at bounding box center [335, 104] width 8 height 8
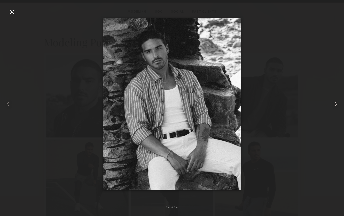
click at [334, 104] on common-icon at bounding box center [335, 104] width 8 height 8
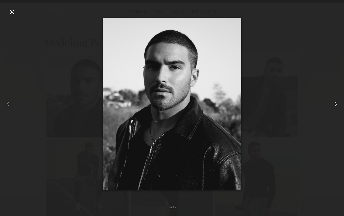
click at [334, 104] on common-icon at bounding box center [335, 104] width 8 height 8
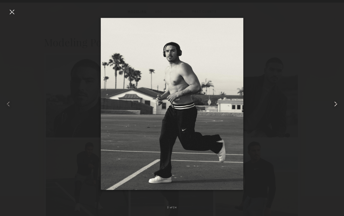
click at [334, 104] on common-icon at bounding box center [335, 104] width 8 height 8
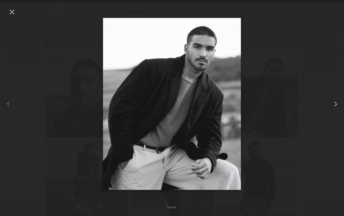
click at [334, 104] on common-icon at bounding box center [335, 104] width 8 height 8
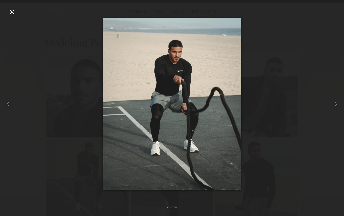
click at [292, 68] on div at bounding box center [172, 104] width 344 height 192
click at [289, 68] on div at bounding box center [172, 104] width 344 height 192
click at [13, 14] on div at bounding box center [12, 12] width 8 height 8
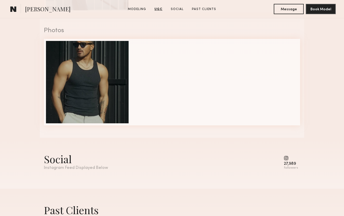
scroll to position [1032, 0]
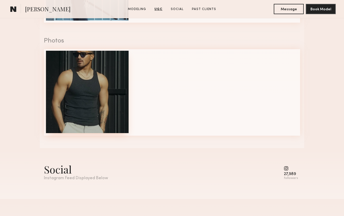
click at [93, 62] on div at bounding box center [87, 92] width 83 height 83
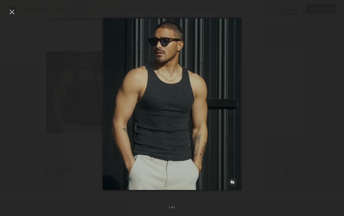
click at [78, 67] on div at bounding box center [172, 104] width 344 height 192
click at [11, 8] on div at bounding box center [12, 12] width 8 height 8
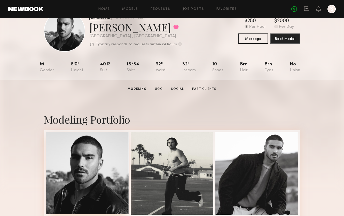
scroll to position [83, 0]
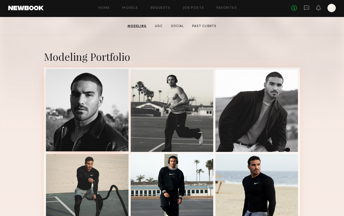
click at [85, 95] on div at bounding box center [87, 110] width 83 height 83
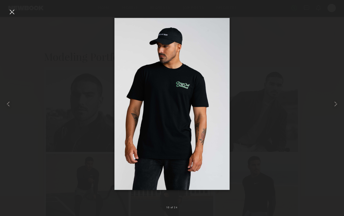
click at [67, 64] on div at bounding box center [172, 104] width 344 height 192
click at [72, 86] on div at bounding box center [172, 104] width 344 height 192
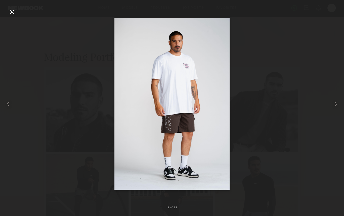
click at [12, 15] on div at bounding box center [12, 12] width 8 height 8
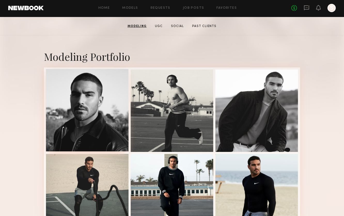
scroll to position [0, 0]
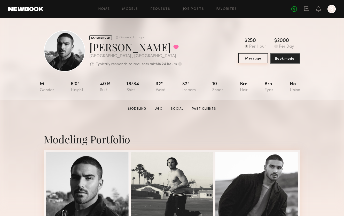
click at [253, 63] on button "Message" at bounding box center [253, 58] width 30 height 10
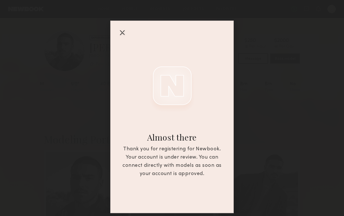
scroll to position [36, 0]
click at [123, 33] on div at bounding box center [122, 32] width 8 height 8
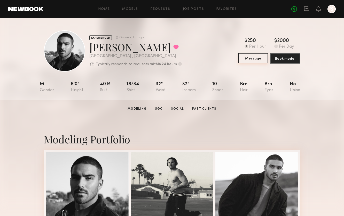
scroll to position [0, 0]
click at [253, 59] on button "Message" at bounding box center [253, 58] width 30 height 10
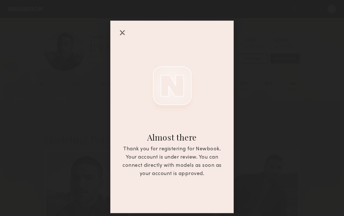
click at [118, 33] on div at bounding box center [122, 32] width 8 height 8
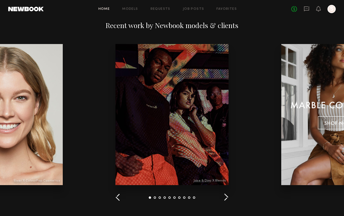
scroll to position [587, 0]
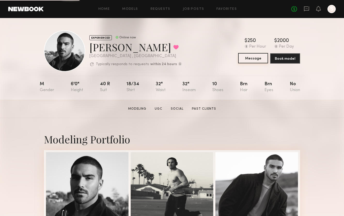
click at [259, 57] on button "Message" at bounding box center [253, 58] width 30 height 10
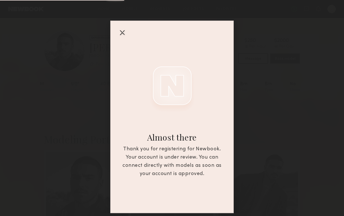
click at [121, 30] on div at bounding box center [122, 32] width 8 height 8
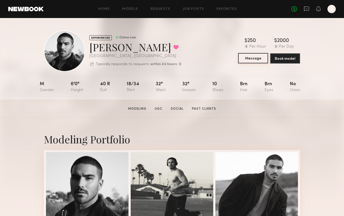
click at [252, 55] on button "Message" at bounding box center [253, 58] width 30 height 10
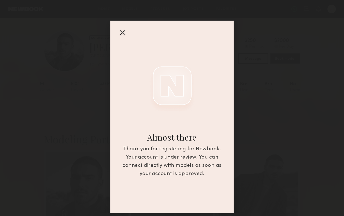
click at [121, 35] on div at bounding box center [122, 32] width 8 height 8
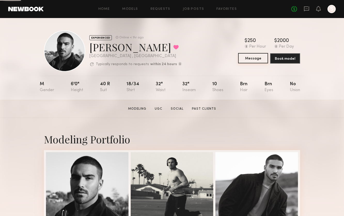
click at [254, 60] on button "Message" at bounding box center [253, 58] width 30 height 10
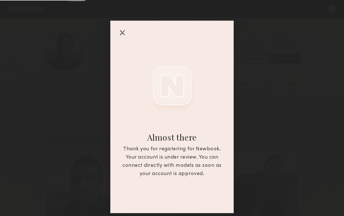
click at [123, 30] on div at bounding box center [122, 32] width 8 height 8
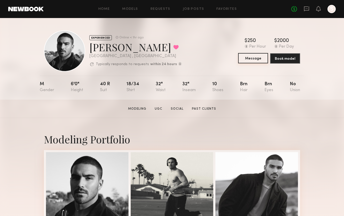
click at [253, 57] on button "Message" at bounding box center [253, 58] width 30 height 10
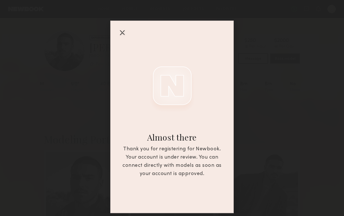
click at [122, 32] on div at bounding box center [122, 32] width 8 height 8
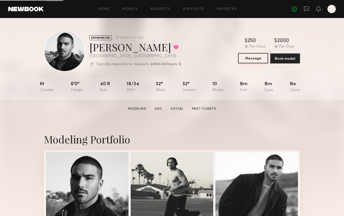
click at [255, 62] on button "Message" at bounding box center [253, 58] width 30 height 10
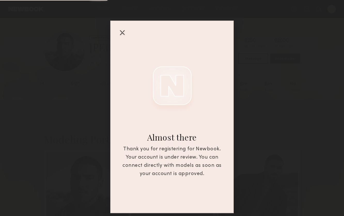
click at [124, 31] on div at bounding box center [122, 32] width 8 height 8
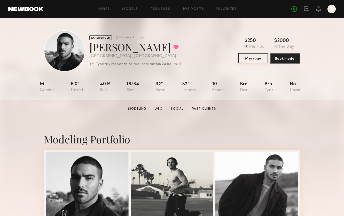
click at [256, 60] on button "Message" at bounding box center [253, 58] width 30 height 10
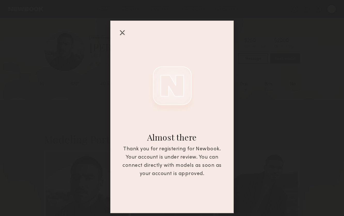
click at [123, 33] on div at bounding box center [122, 32] width 8 height 8
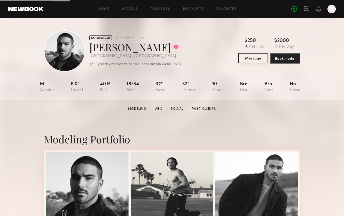
click at [261, 63] on common-button "Message" at bounding box center [253, 58] width 30 height 10
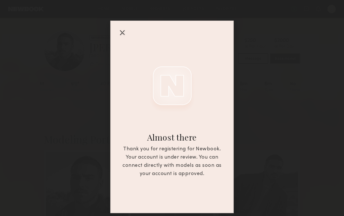
click at [122, 32] on div at bounding box center [122, 32] width 8 height 8
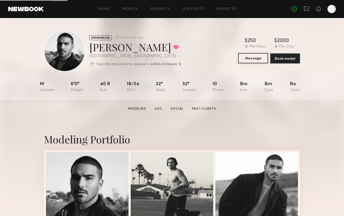
click at [253, 62] on button "Message" at bounding box center [253, 58] width 30 height 10
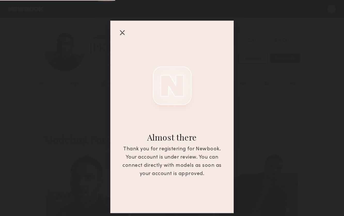
click at [122, 36] on div at bounding box center [122, 32] width 8 height 8
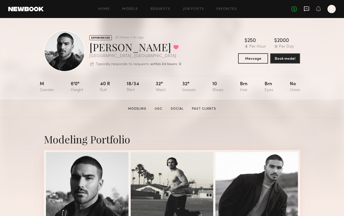
click at [306, 9] on icon at bounding box center [306, 9] width 6 height 6
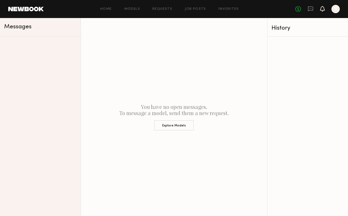
click at [322, 8] on icon at bounding box center [322, 9] width 4 height 4
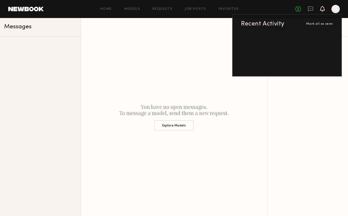
click at [331, 13] on icon "S" at bounding box center [335, 9] width 8 height 8
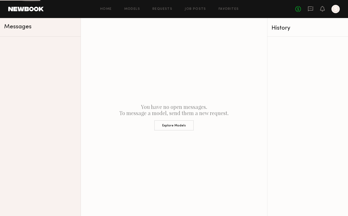
click at [335, 12] on div at bounding box center [335, 9] width 8 height 8
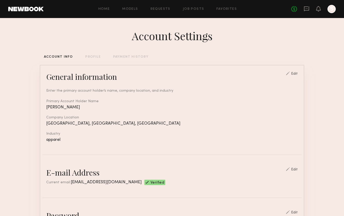
click at [91, 56] on div "PROFILE" at bounding box center [92, 56] width 15 height 3
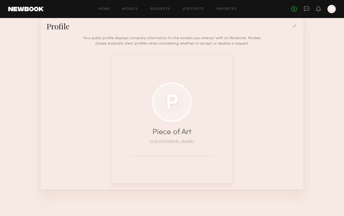
scroll to position [51, 0]
click at [168, 99] on div at bounding box center [171, 102] width 39 height 39
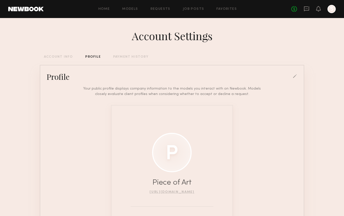
scroll to position [0, 0]
click at [293, 78] on div at bounding box center [295, 77] width 5 height 5
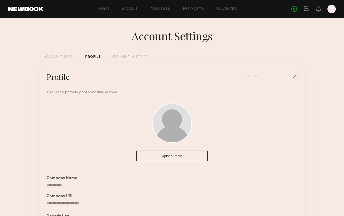
click at [174, 160] on button "Upload Photo" at bounding box center [172, 156] width 72 height 11
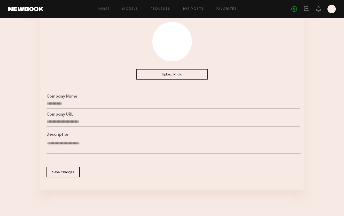
scroll to position [82, 0]
click at [85, 145] on textarea at bounding box center [173, 147] width 254 height 13
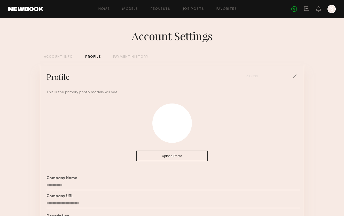
scroll to position [0, 0]
click at [110, 10] on link "Home" at bounding box center [104, 8] width 12 height 3
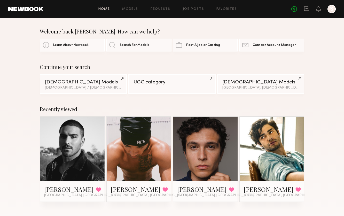
click at [328, 8] on div at bounding box center [331, 9] width 8 height 8
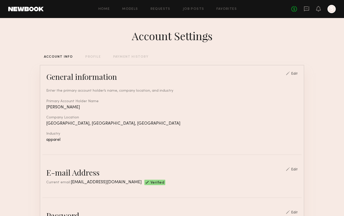
click at [94, 56] on div "PROFILE" at bounding box center [92, 56] width 15 height 3
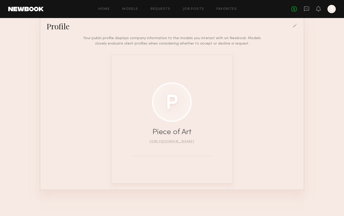
scroll to position [51, 0]
click at [178, 107] on div at bounding box center [171, 102] width 39 height 39
click at [171, 98] on div at bounding box center [171, 102] width 39 height 39
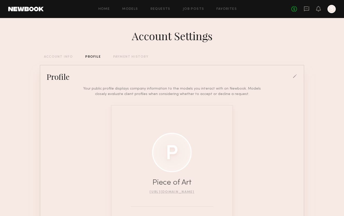
scroll to position [0, 0]
click at [296, 74] on div "Profile" at bounding box center [171, 77] width 259 height 10
click at [294, 76] on div at bounding box center [295, 77] width 5 height 5
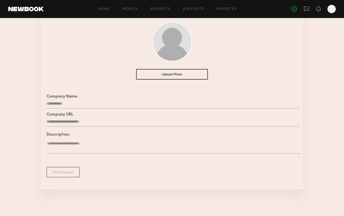
scroll to position [82, 0]
click at [170, 41] on div at bounding box center [171, 41] width 39 height 39
click at [161, 77] on button "Upload Photo" at bounding box center [172, 74] width 72 height 11
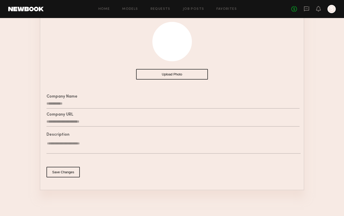
click at [63, 173] on button "Save Changes" at bounding box center [62, 172] width 33 height 11
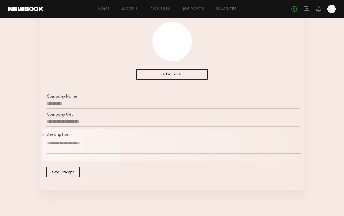
click at [74, 150] on textarea at bounding box center [173, 147] width 254 height 13
click at [58, 171] on button "Save Changes" at bounding box center [62, 172] width 33 height 11
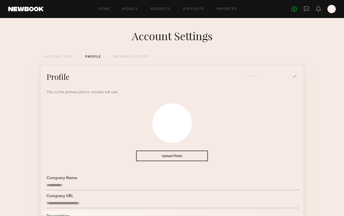
scroll to position [0, 0]
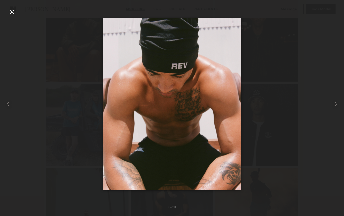
scroll to position [407, 0]
click at [11, 14] on div at bounding box center [12, 12] width 8 height 8
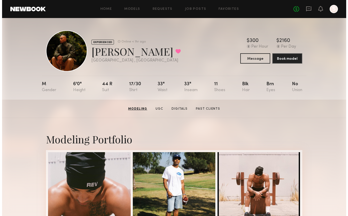
scroll to position [0, 0]
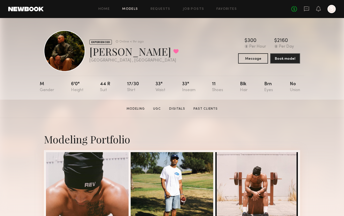
click at [130, 8] on link "Models" at bounding box center [130, 8] width 16 height 3
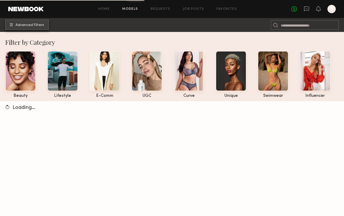
click at [31, 27] on button "Advanced Filters" at bounding box center [27, 25] width 44 height 10
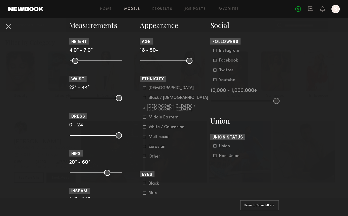
scroll to position [227, 0]
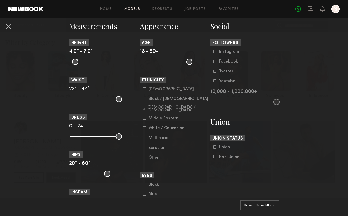
click at [165, 61] on common-range-minmax at bounding box center [166, 61] width 52 height 6
click at [178, 60] on common-range-minmax at bounding box center [166, 61] width 52 height 6
drag, startPoint x: 188, startPoint y: 60, endPoint x: 165, endPoint y: 60, distance: 23.5
type input "**"
click at [165, 60] on input "range" at bounding box center [166, 62] width 52 height 6
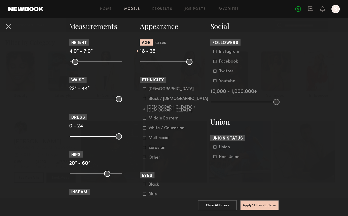
click at [143, 108] on icon at bounding box center [144, 109] width 2 height 2
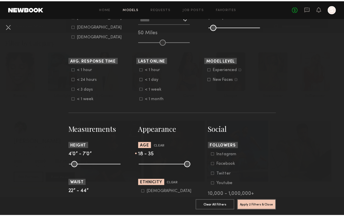
scroll to position [56, 0]
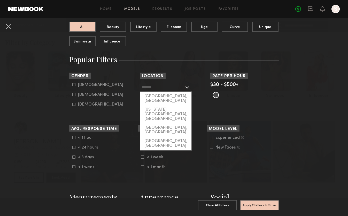
click at [154, 85] on input "text" at bounding box center [163, 87] width 42 height 9
click at [158, 96] on div "[GEOGRAPHIC_DATA], [GEOGRAPHIC_DATA]" at bounding box center [165, 98] width 51 height 13
type input "**********"
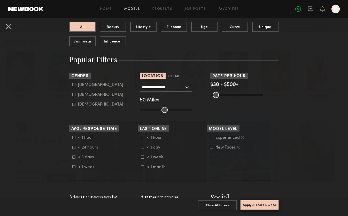
click at [252, 203] on button "Apply 3 Filters & Close" at bounding box center [259, 205] width 39 height 10
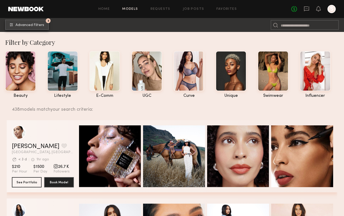
click at [40, 28] on button "3 Advanced Filters" at bounding box center [27, 25] width 44 height 10
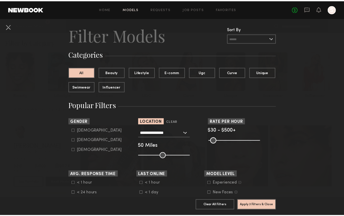
scroll to position [17, 0]
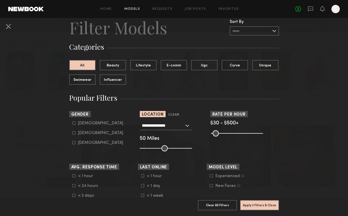
click at [79, 124] on div "[DEMOGRAPHIC_DATA]" at bounding box center [100, 123] width 45 height 3
type input "*"
click at [261, 200] on button "Apply 4 Filters & Close" at bounding box center [259, 205] width 39 height 10
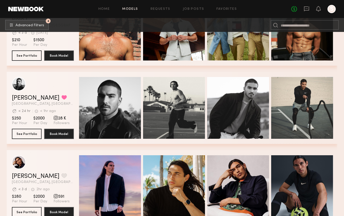
scroll to position [213, 0]
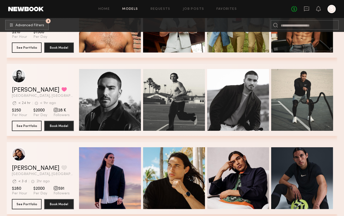
click at [54, 111] on div "grid" at bounding box center [55, 110] width 5 height 5
click at [58, 127] on button "Book Model" at bounding box center [59, 126] width 30 height 10
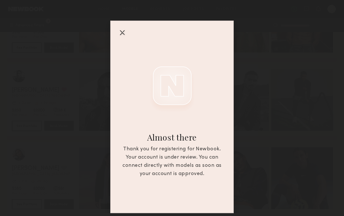
click at [123, 33] on div at bounding box center [122, 32] width 8 height 8
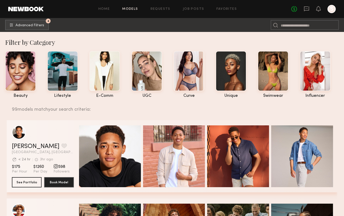
scroll to position [0, 0]
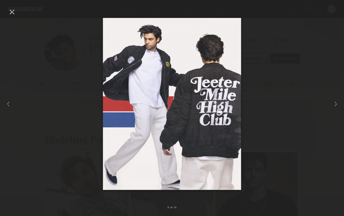
click at [259, 44] on div at bounding box center [172, 104] width 344 height 192
click at [327, 41] on div at bounding box center [172, 104] width 344 height 192
click at [11, 14] on div at bounding box center [12, 12] width 8 height 8
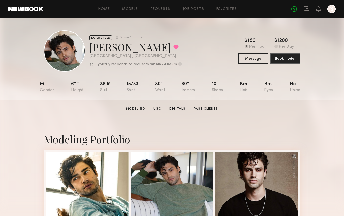
scroll to position [0, 0]
click at [249, 60] on button "Message" at bounding box center [253, 58] width 30 height 10
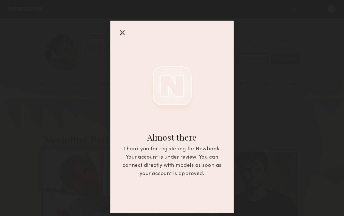
click at [122, 35] on div at bounding box center [122, 32] width 8 height 8
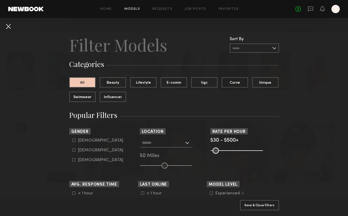
click at [5, 22] on button at bounding box center [8, 26] width 8 height 8
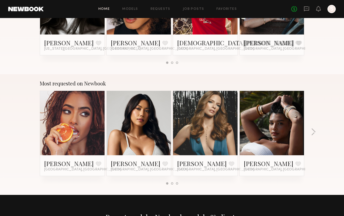
scroll to position [272, 0]
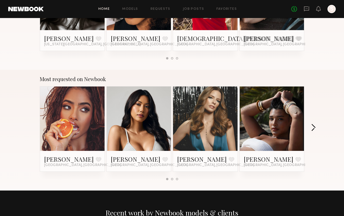
click at [313, 128] on button "button" at bounding box center [313, 128] width 5 height 9
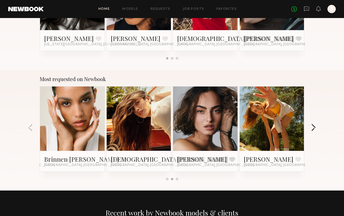
click at [313, 128] on button "button" at bounding box center [313, 128] width 5 height 9
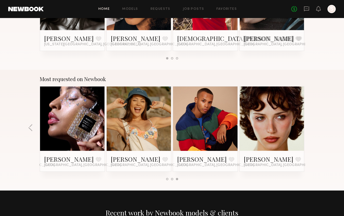
click at [315, 128] on div "Most requested on Newbook [PERSON_NAME] Favorite [GEOGRAPHIC_DATA], [GEOGRAPHIC…" at bounding box center [172, 130] width 344 height 121
click at [171, 180] on div at bounding box center [172, 179] width 2 height 2
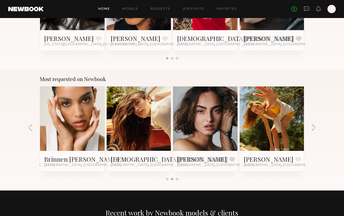
click at [166, 180] on div at bounding box center [167, 179] width 2 height 2
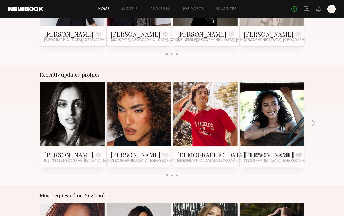
scroll to position [159, 0]
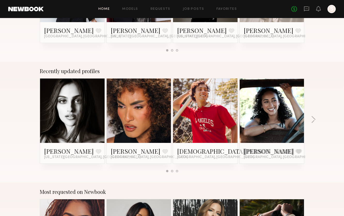
click at [177, 172] on div at bounding box center [177, 171] width 2 height 2
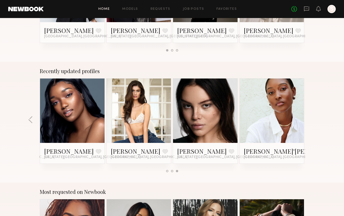
click at [174, 172] on div at bounding box center [172, 171] width 12 height 2
click at [172, 171] on div at bounding box center [172, 171] width 2 height 2
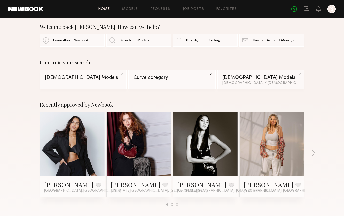
scroll to position [8, 0]
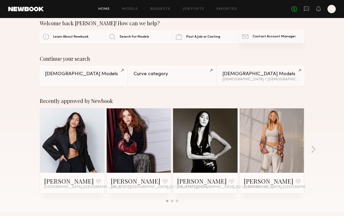
click at [251, 38] on link "Contact Newbook Contact Account Manager" at bounding box center [271, 36] width 65 height 13
click at [50, 38] on link "Learn About Newbook" at bounding box center [72, 36] width 65 height 13
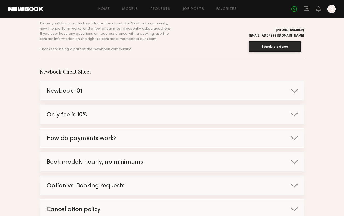
scroll to position [50, 0]
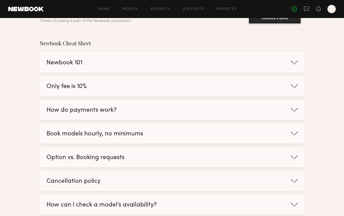
click at [96, 89] on div "Only fee is 10%" at bounding box center [166, 87] width 252 height 20
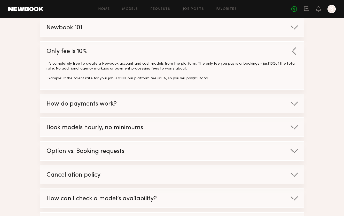
scroll to position [85, 0]
click at [189, 126] on div "Book models hourly, no minimums" at bounding box center [166, 128] width 252 height 20
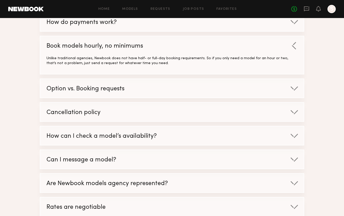
scroll to position [167, 0]
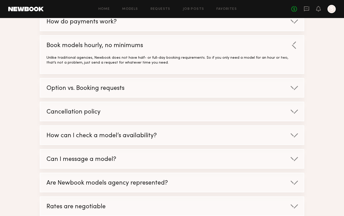
click at [180, 117] on div "Cancellation policy" at bounding box center [166, 112] width 252 height 20
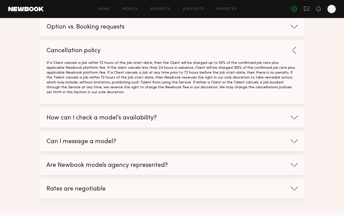
scroll to position [230, 0]
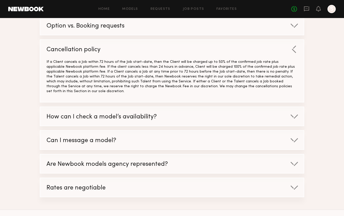
click at [169, 160] on div "Are Newbook models agency represented?" at bounding box center [166, 165] width 252 height 20
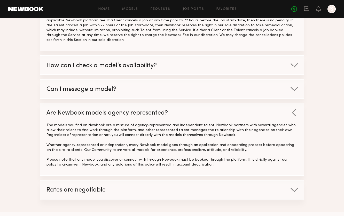
scroll to position [319, 0]
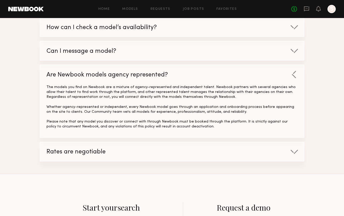
click at [163, 156] on div "Rates are negotiable" at bounding box center [166, 153] width 252 height 20
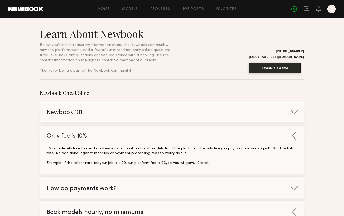
scroll to position [0, 0]
click at [162, 9] on link "Requests" at bounding box center [160, 8] width 20 height 3
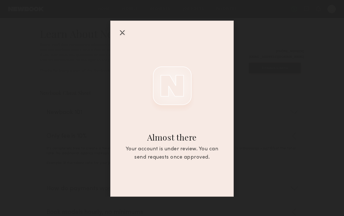
click at [122, 33] on div at bounding box center [122, 32] width 8 height 8
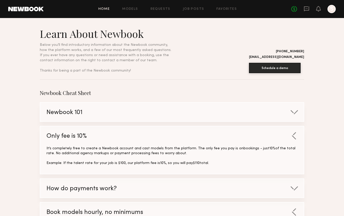
click at [104, 10] on link "Home" at bounding box center [104, 8] width 12 height 3
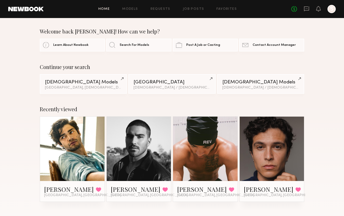
click at [131, 155] on link at bounding box center [138, 149] width 31 height 65
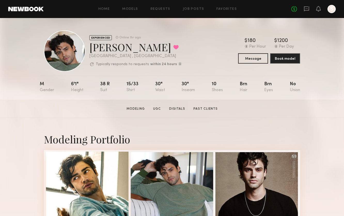
click at [313, 97] on div "EXPERIENCED Online 1hr ago [PERSON_NAME] Favorited [GEOGRAPHIC_DATA] , [GEOGRAP…" at bounding box center [172, 59] width 344 height 82
click at [248, 59] on button "Message" at bounding box center [253, 58] width 30 height 10
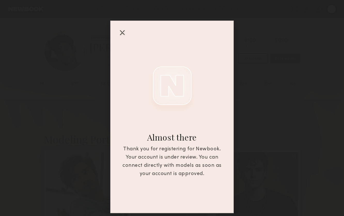
click at [118, 33] on div at bounding box center [122, 32] width 8 height 8
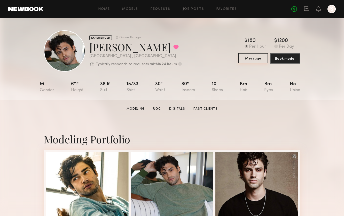
click at [258, 61] on button "Message" at bounding box center [253, 58] width 30 height 10
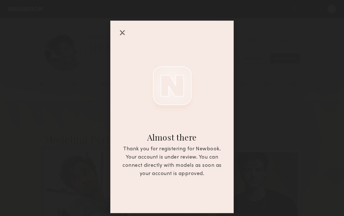
click at [121, 30] on div at bounding box center [122, 32] width 8 height 8
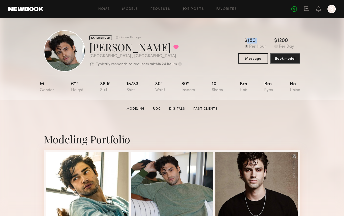
drag, startPoint x: 235, startPoint y: 38, endPoint x: 268, endPoint y: 44, distance: 34.0
click at [268, 44] on div "EXPERIENCED Online 1hr ago [PERSON_NAME] Favorited [GEOGRAPHIC_DATA] , [GEOGRAP…" at bounding box center [172, 50] width 256 height 41
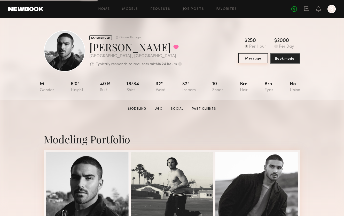
click at [248, 60] on button "Message" at bounding box center [253, 58] width 30 height 10
